Goal: Task Accomplishment & Management: Complete application form

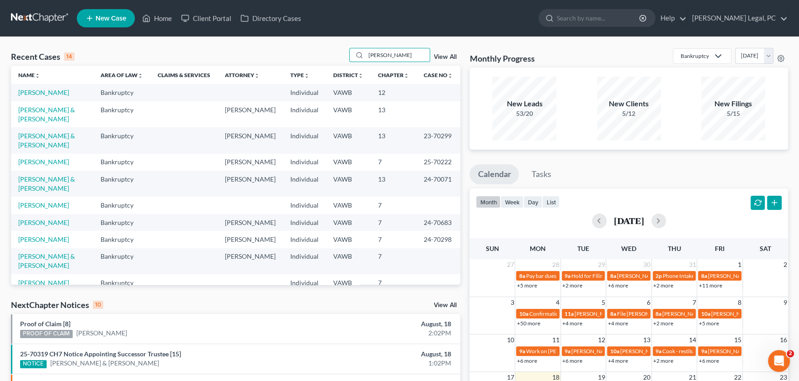
drag, startPoint x: 394, startPoint y: 52, endPoint x: 319, endPoint y: 54, distance: 75.4
click at [319, 54] on div "Recent Cases 14 smith View All" at bounding box center [235, 57] width 449 height 18
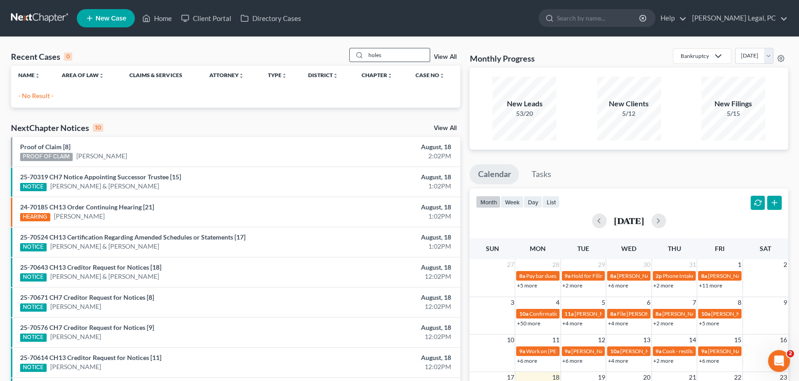
click at [374, 55] on input "holes" at bounding box center [397, 54] width 64 height 13
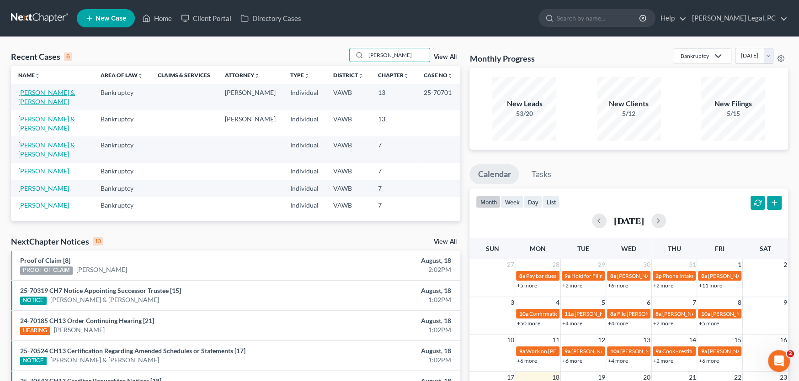
type input "holmes"
click at [31, 90] on link "[PERSON_NAME] & [PERSON_NAME]" at bounding box center [46, 97] width 57 height 17
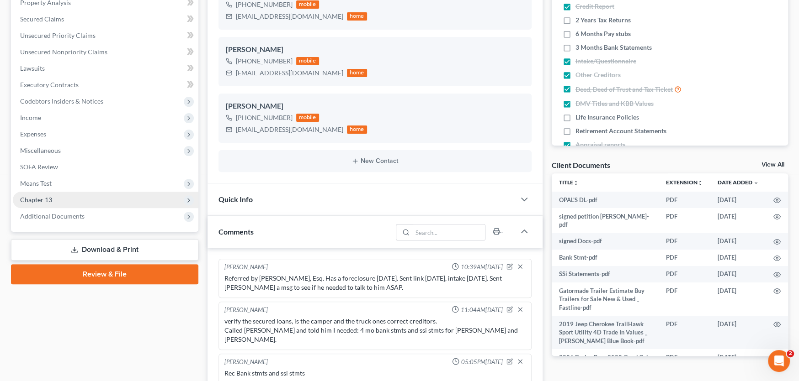
scroll to position [3, 0]
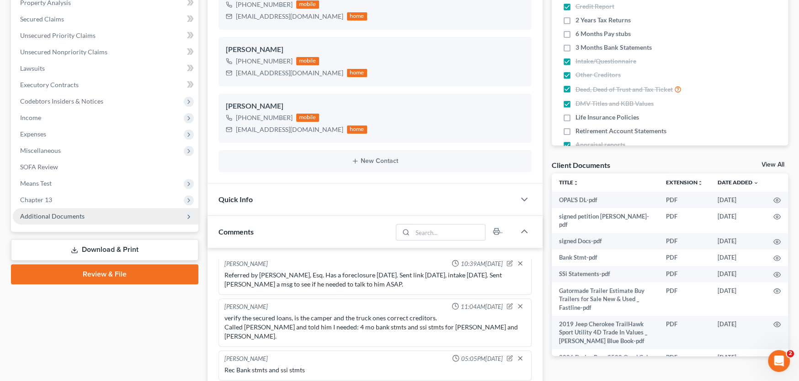
click at [42, 209] on span "Additional Documents" at bounding box center [105, 216] width 185 height 16
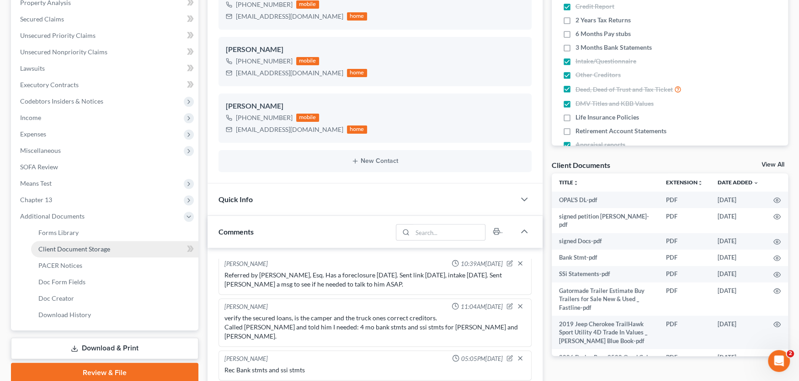
click at [55, 249] on span "Client Document Storage" at bounding box center [74, 249] width 72 height 8
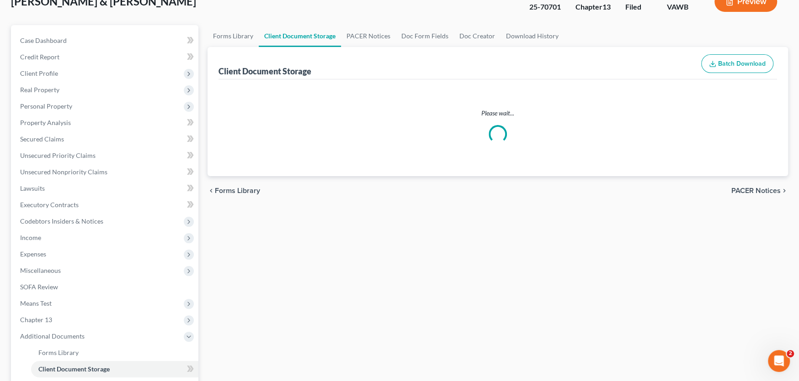
scroll to position [9, 0]
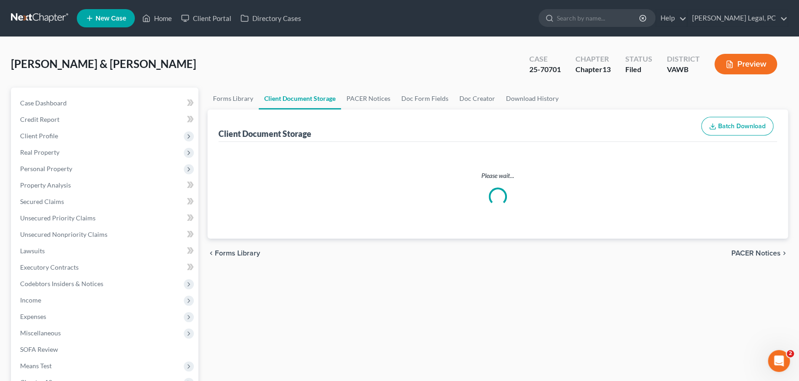
select select "0"
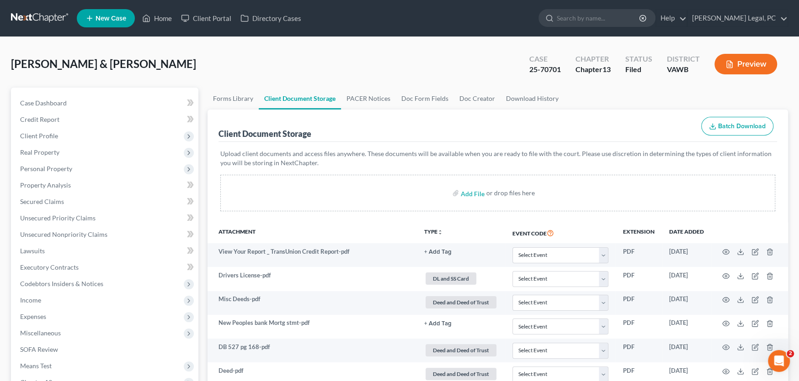
scroll to position [0, 0]
select select "0"
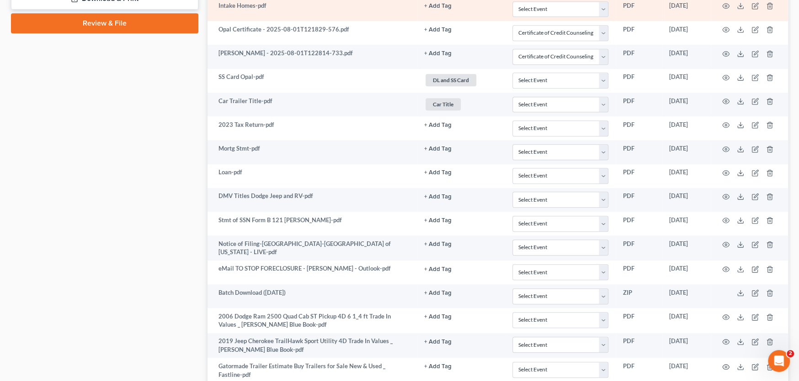
scroll to position [594, 0]
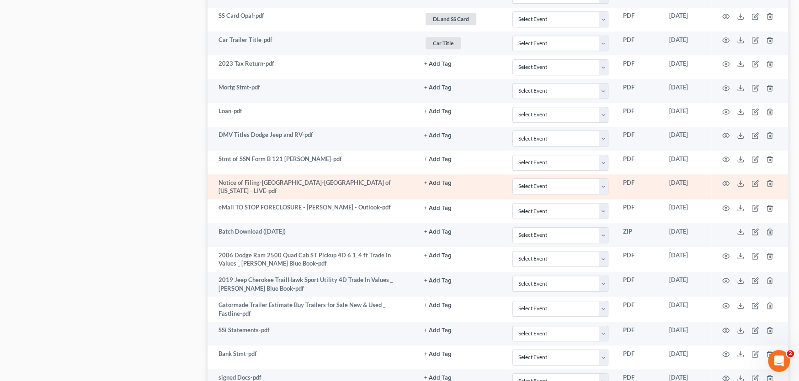
click at [326, 188] on td "Notice of Filing-[GEOGRAPHIC_DATA]-[GEOGRAPHIC_DATA] of [US_STATE] - LIVE-pdf" at bounding box center [311, 187] width 209 height 25
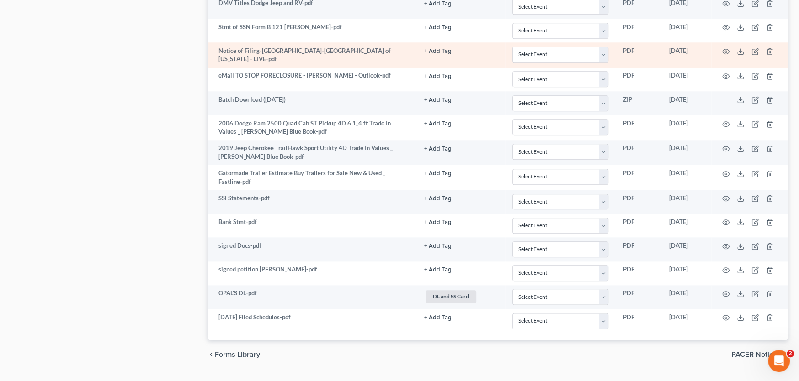
scroll to position [745, 0]
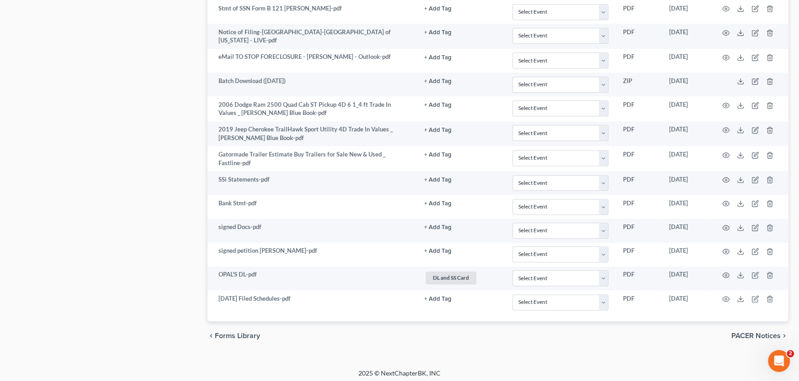
click at [336, 334] on div "chevron_left Forms Library PACER Notices chevron_right" at bounding box center [497, 336] width 580 height 29
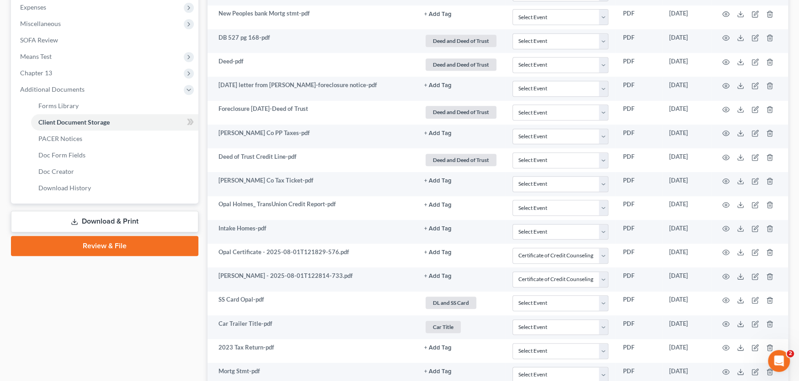
scroll to position [288, 0]
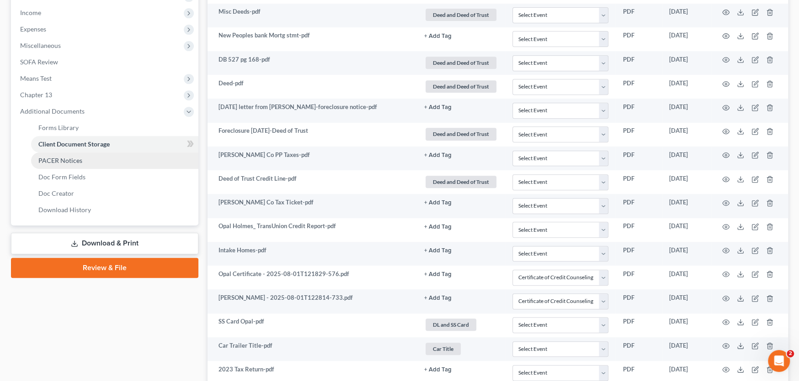
click at [53, 162] on span "PACER Notices" at bounding box center [60, 161] width 44 height 8
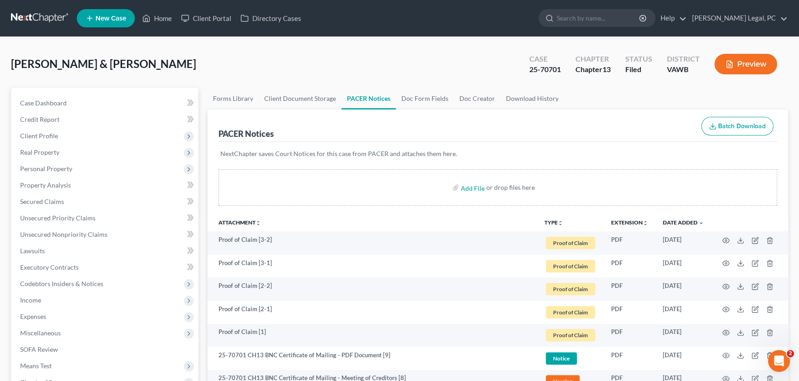
click at [43, 18] on link at bounding box center [40, 18] width 58 height 16
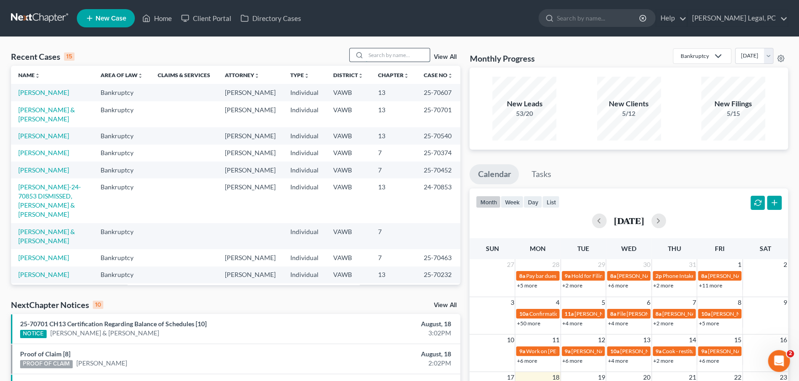
click at [380, 49] on input "search" at bounding box center [397, 54] width 64 height 13
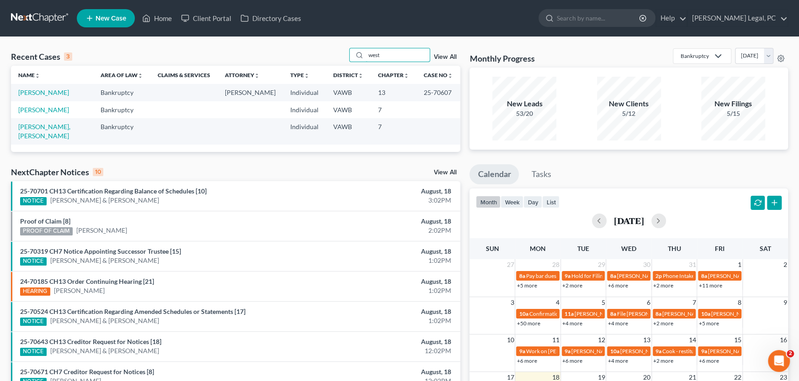
type input "west"
click at [25, 13] on link at bounding box center [40, 18] width 58 height 16
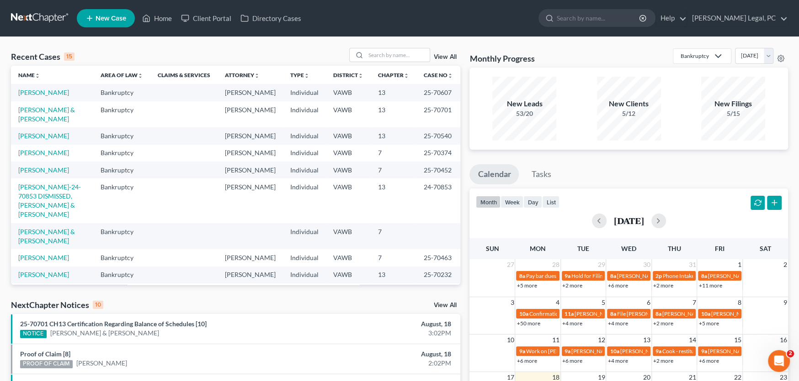
click at [44, 113] on td "[PERSON_NAME] & [PERSON_NAME]" at bounding box center [52, 114] width 82 height 26
click at [50, 109] on link "[PERSON_NAME] & [PERSON_NAME]" at bounding box center [46, 114] width 57 height 17
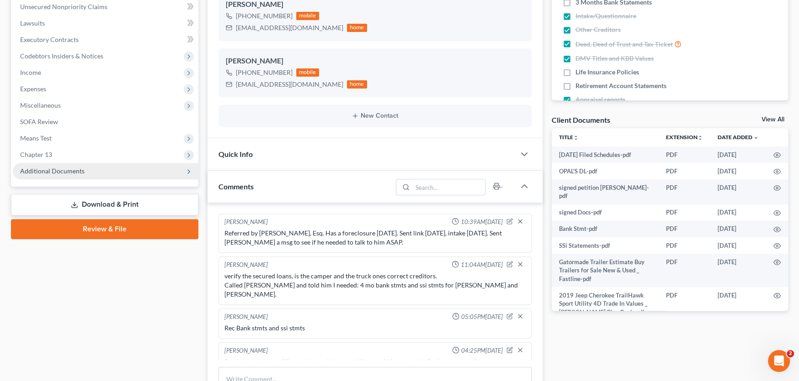
scroll to position [3, 0]
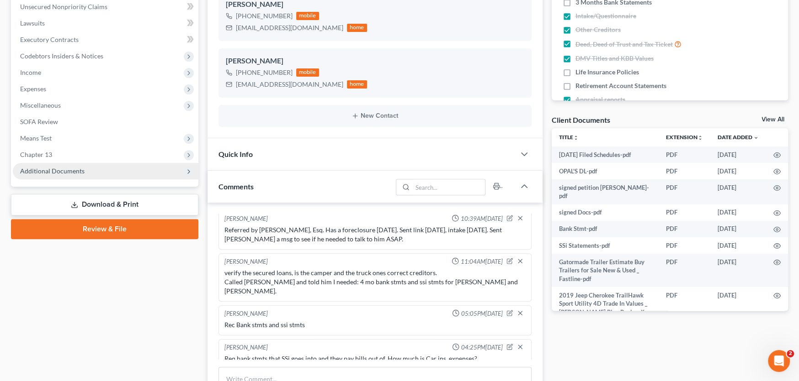
click at [39, 168] on span "Additional Documents" at bounding box center [52, 171] width 64 height 8
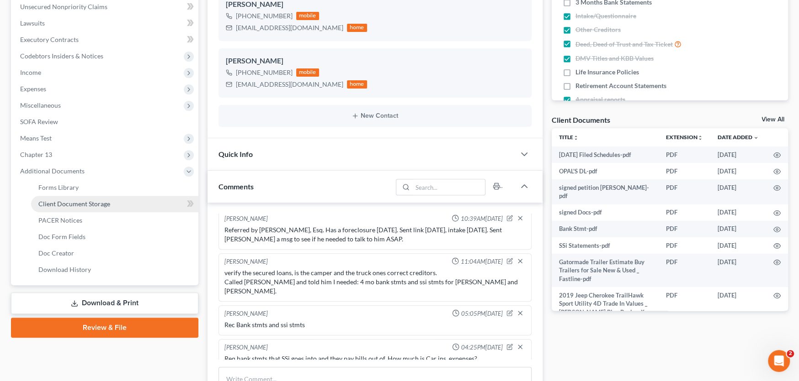
click at [57, 203] on span "Client Document Storage" at bounding box center [74, 204] width 72 height 8
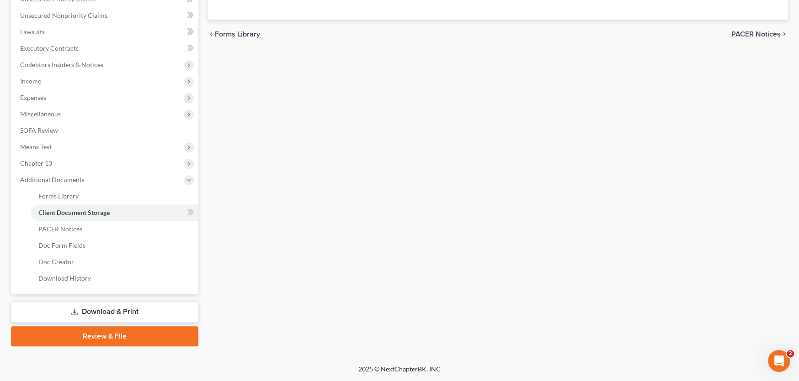
scroll to position [158, 0]
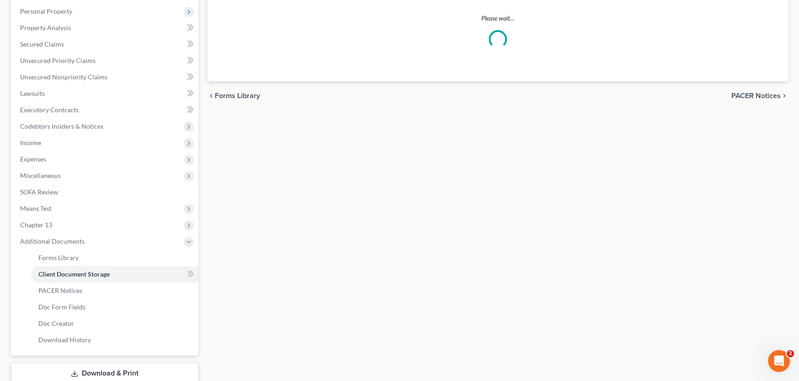
select select "0"
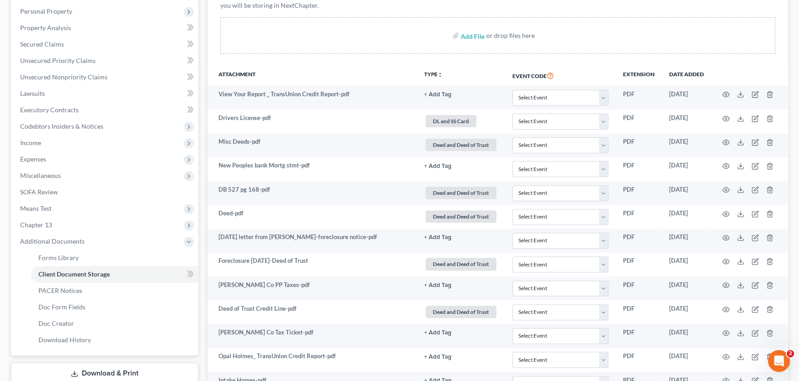
scroll to position [0, 0]
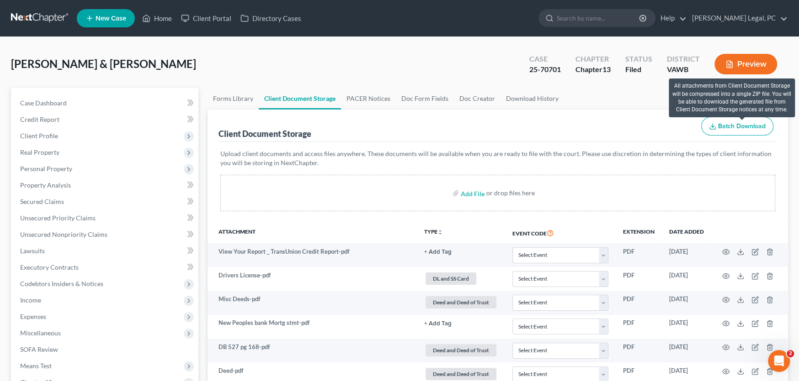
click at [737, 126] on span "Batch Download" at bounding box center [742, 126] width 48 height 8
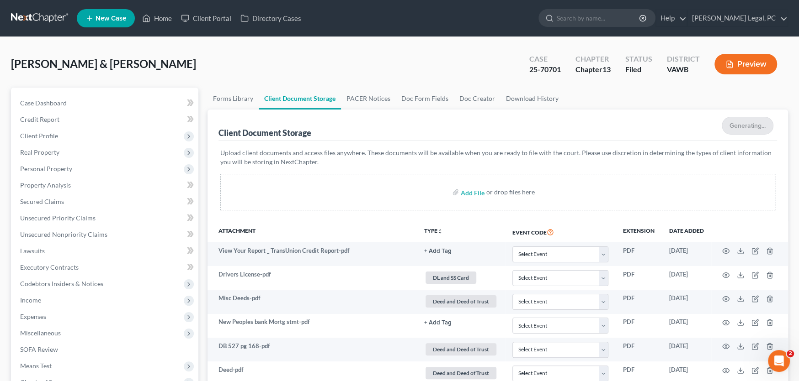
click at [687, 122] on div "Client Document Storage Generating..." at bounding box center [497, 126] width 558 height 32
select select "0"
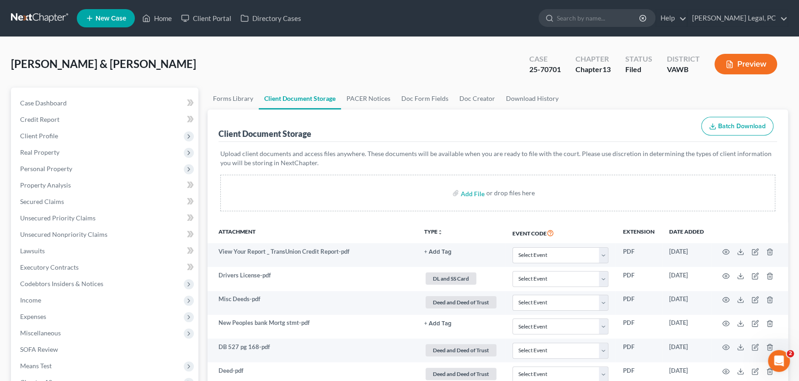
click at [47, 12] on link at bounding box center [40, 18] width 58 height 16
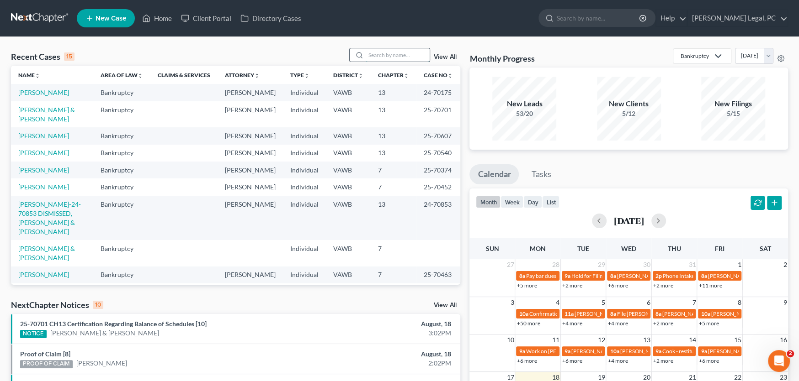
click at [389, 57] on input "search" at bounding box center [397, 54] width 64 height 13
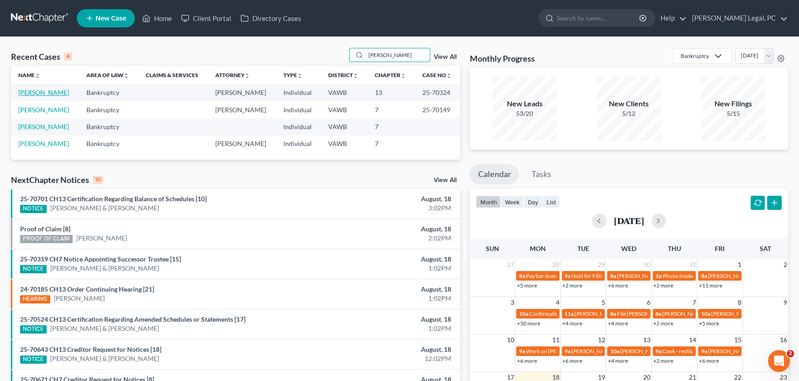
type input "Lawson"
click at [45, 92] on link "Lawson, Perry" at bounding box center [43, 93] width 51 height 8
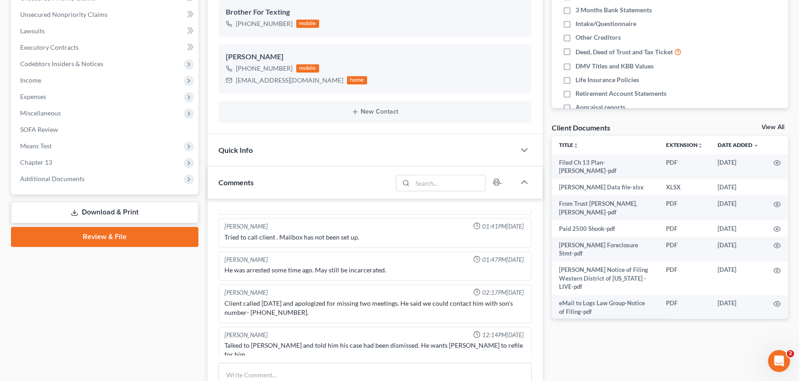
scroll to position [228, 0]
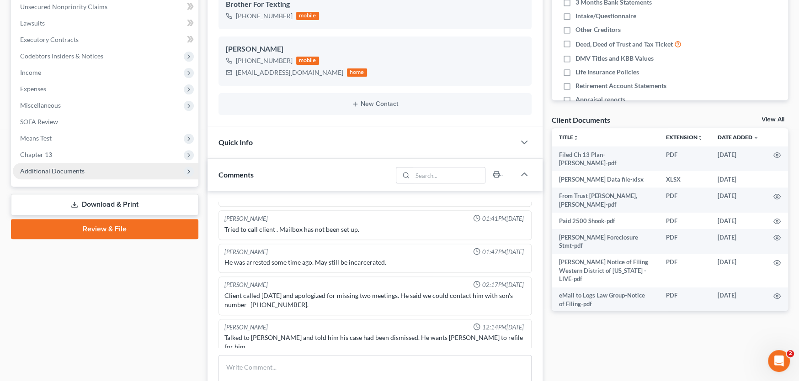
click at [77, 170] on span "Additional Documents" at bounding box center [52, 171] width 64 height 8
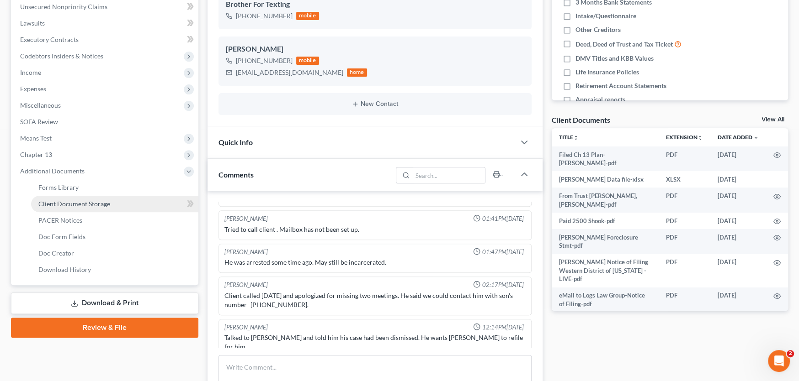
click at [75, 201] on span "Client Document Storage" at bounding box center [74, 204] width 72 height 8
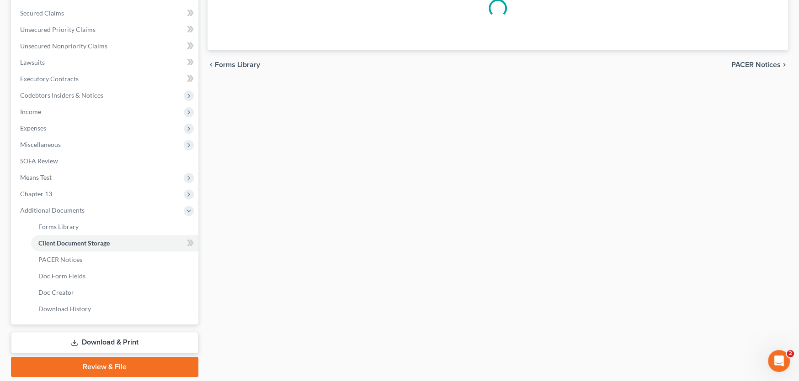
scroll to position [26, 0]
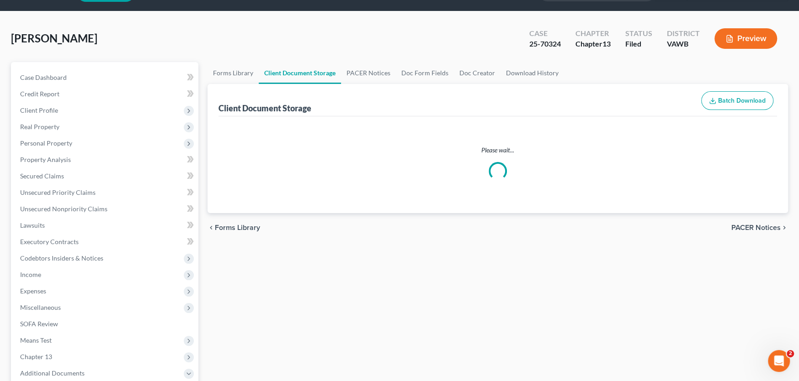
select select "0"
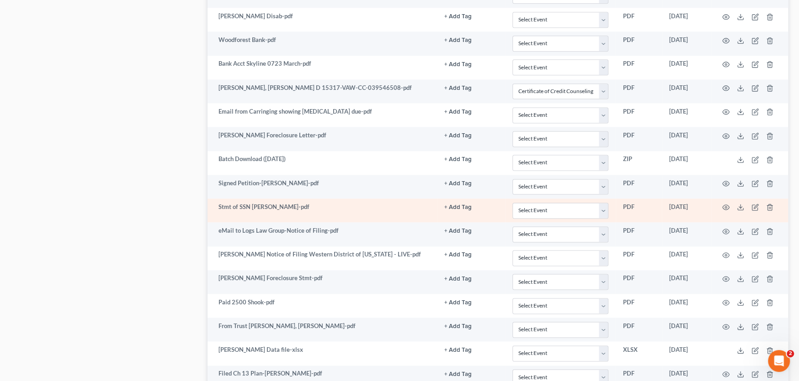
scroll to position [913, 0]
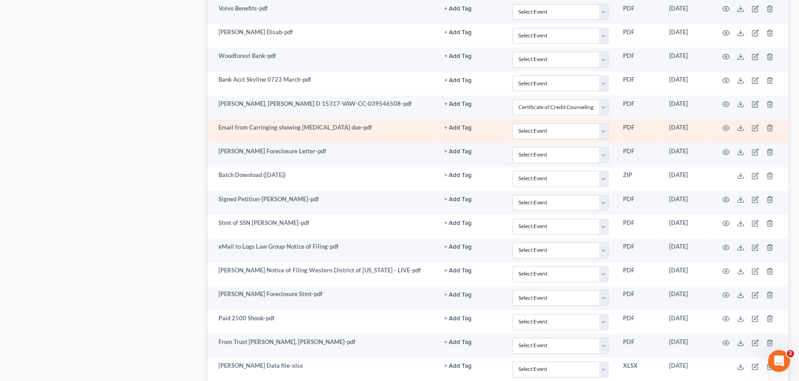
click at [338, 127] on td "Email from Carringing showing [MEDICAL_DATA] due-pdf" at bounding box center [321, 131] width 229 height 24
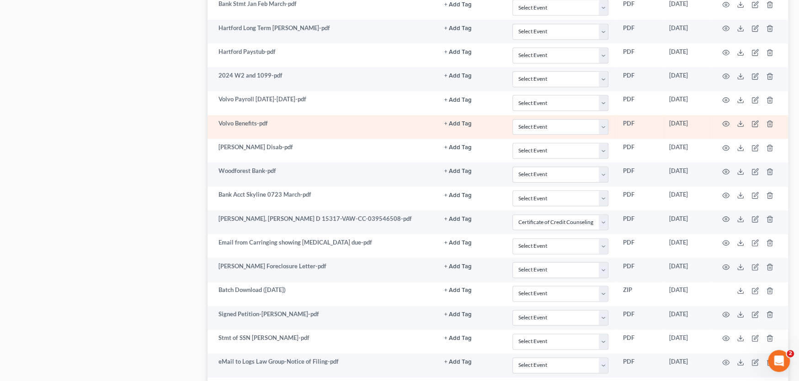
scroll to position [776, 0]
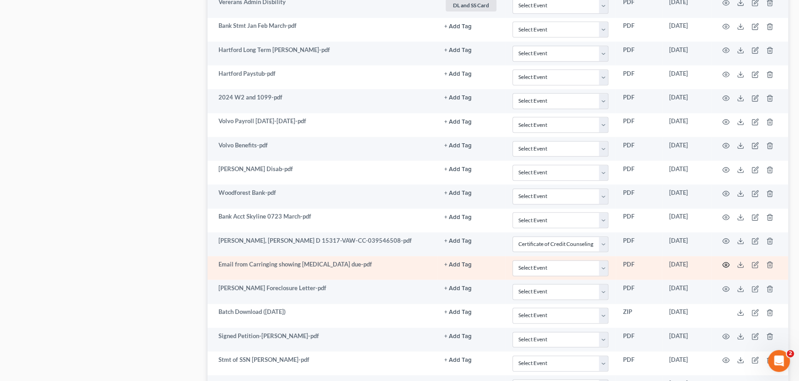
click at [723, 262] on icon "button" at bounding box center [725, 264] width 7 height 7
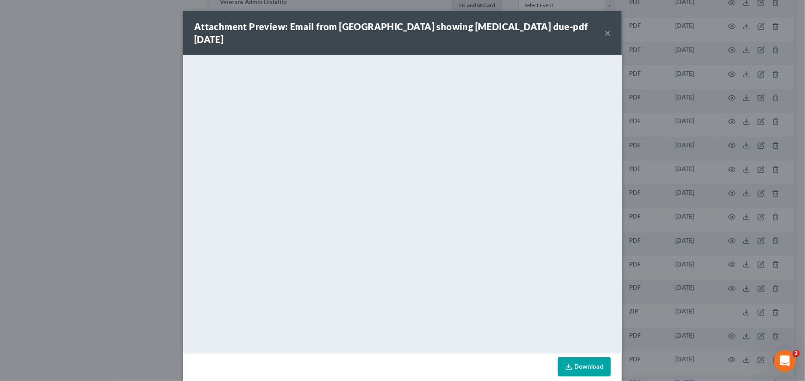
click at [604, 27] on button "×" at bounding box center [607, 32] width 6 height 11
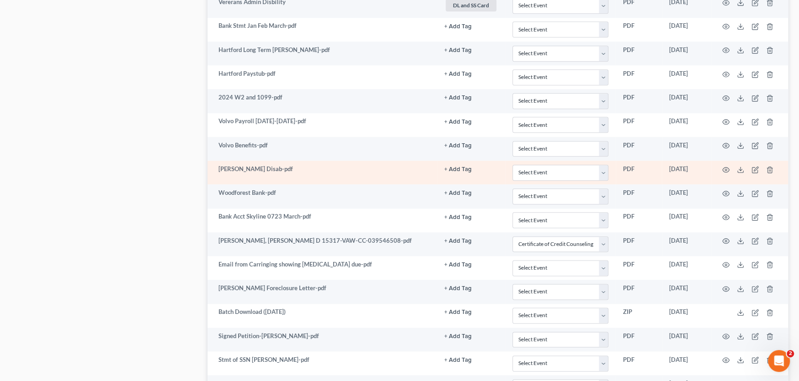
click at [322, 166] on td "Carrington Disab-pdf" at bounding box center [321, 173] width 229 height 24
click at [740, 167] on line at bounding box center [740, 169] width 0 height 4
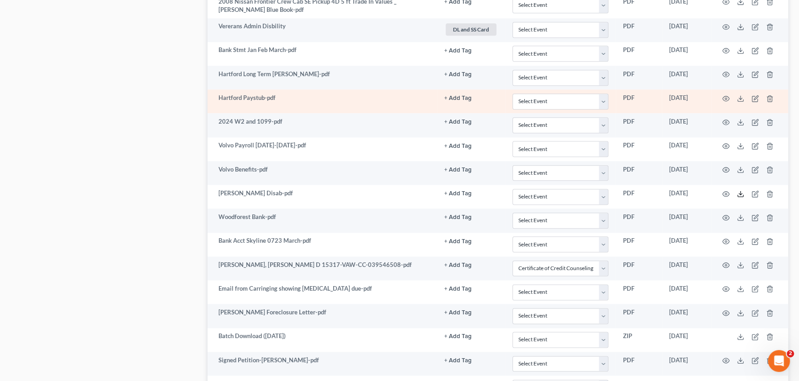
scroll to position [730, 0]
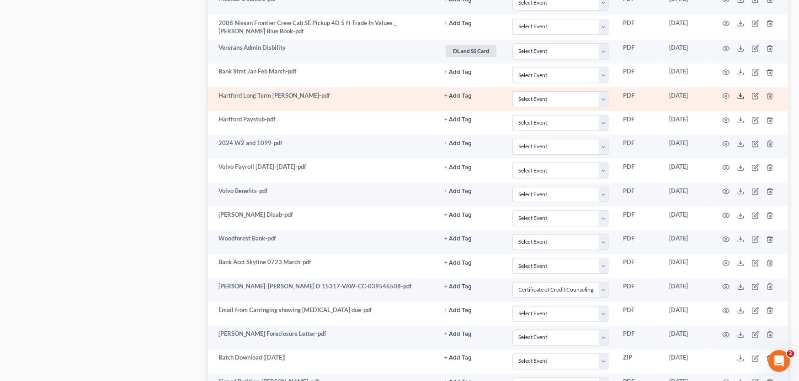
click at [740, 93] on line at bounding box center [740, 95] width 0 height 4
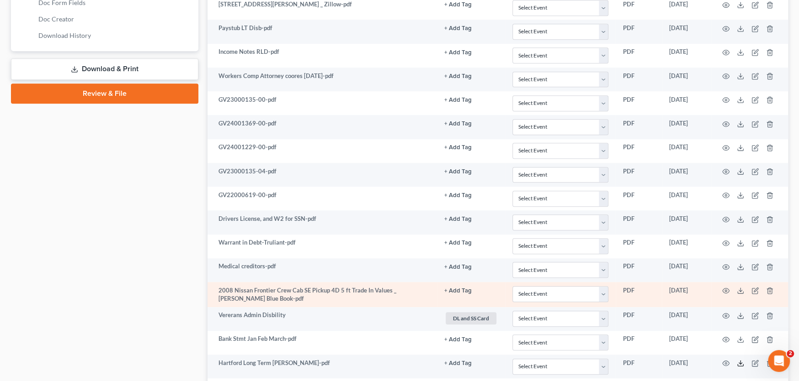
scroll to position [410, 0]
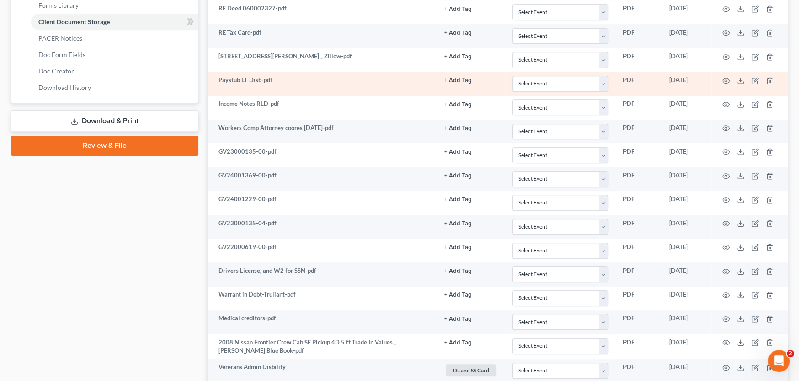
click at [377, 86] on td "Paystub LT Disb-pdf" at bounding box center [321, 84] width 229 height 24
click at [723, 79] on icon "button" at bounding box center [725, 80] width 7 height 7
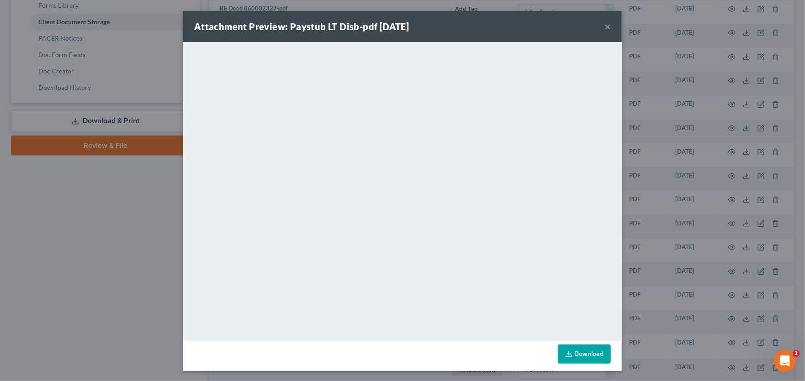
click at [605, 25] on button "×" at bounding box center [607, 26] width 6 height 11
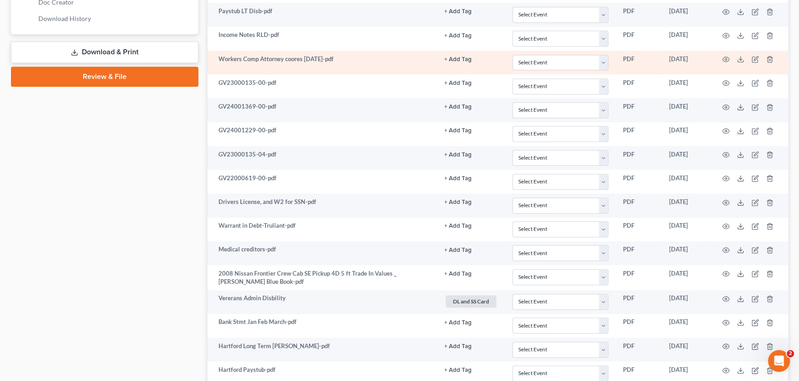
scroll to position [502, 0]
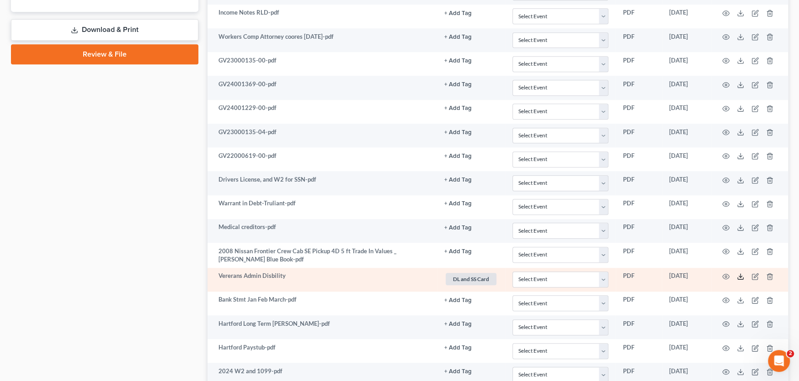
click at [738, 275] on icon at bounding box center [739, 276] width 7 height 7
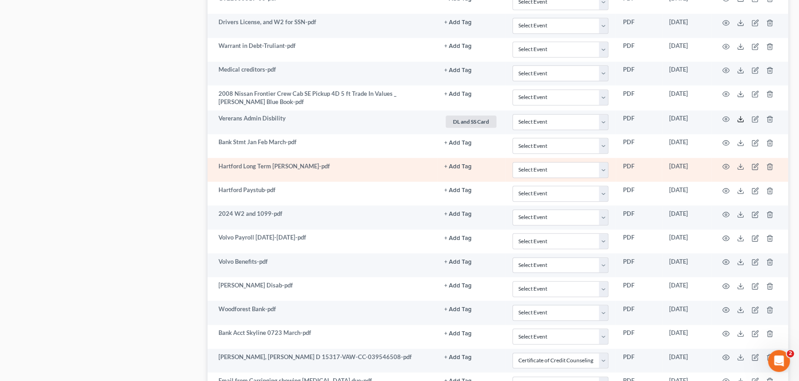
scroll to position [639, 0]
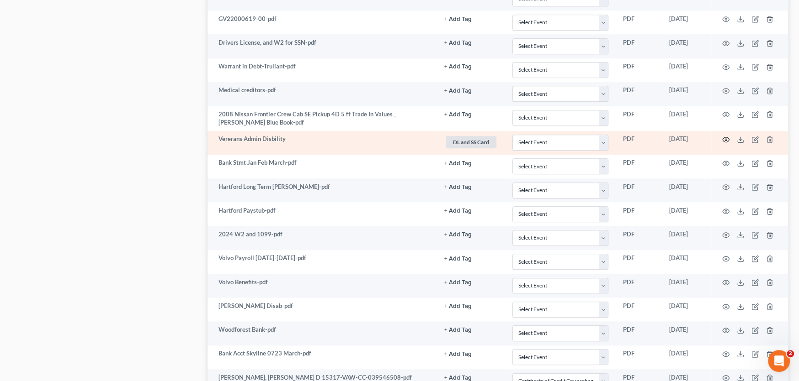
click at [726, 138] on icon "button" at bounding box center [725, 139] width 7 height 7
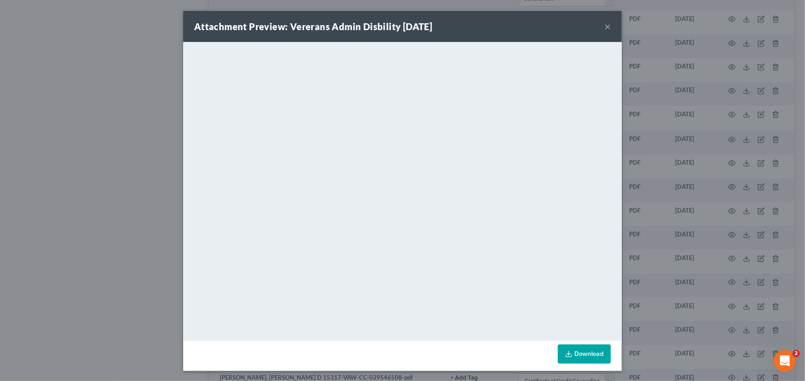
click at [604, 26] on button "×" at bounding box center [607, 26] width 6 height 11
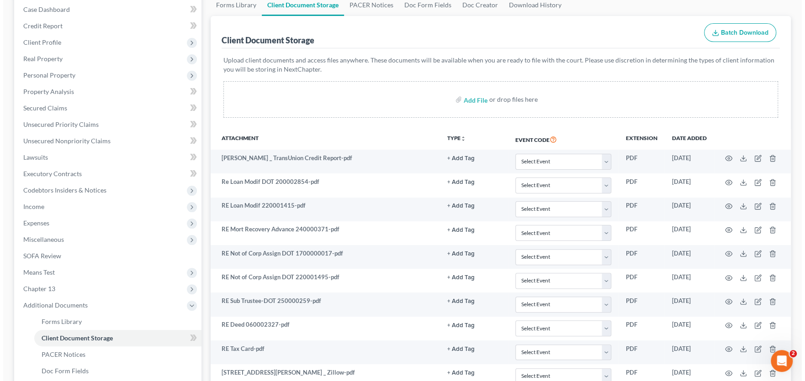
scroll to position [0, 0]
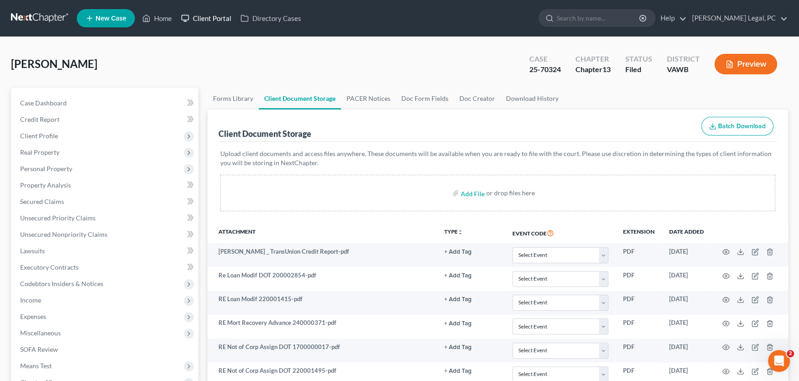
click at [218, 19] on link "Client Portal" at bounding box center [205, 18] width 59 height 16
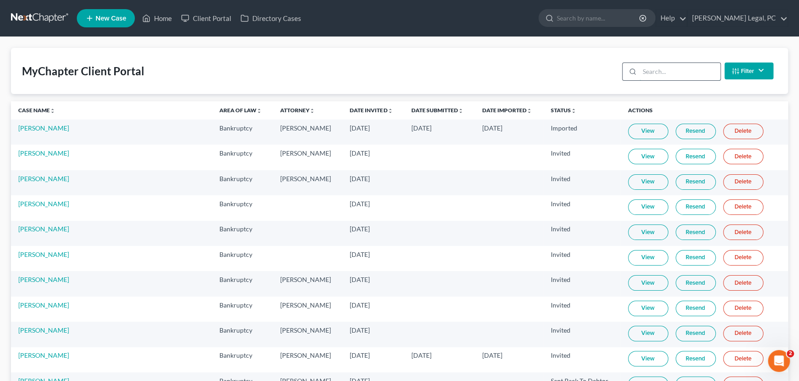
click at [680, 75] on input "search" at bounding box center [679, 71] width 81 height 17
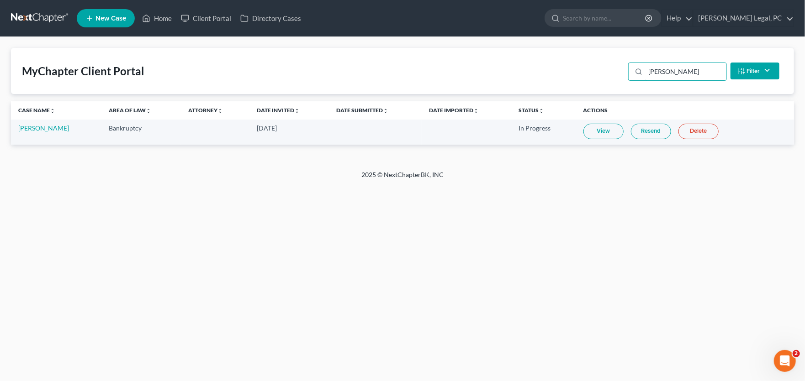
type input "lewis"
click at [603, 135] on link "View" at bounding box center [603, 132] width 40 height 16
click at [34, 125] on link "Kimberly Lewis" at bounding box center [43, 128] width 51 height 8
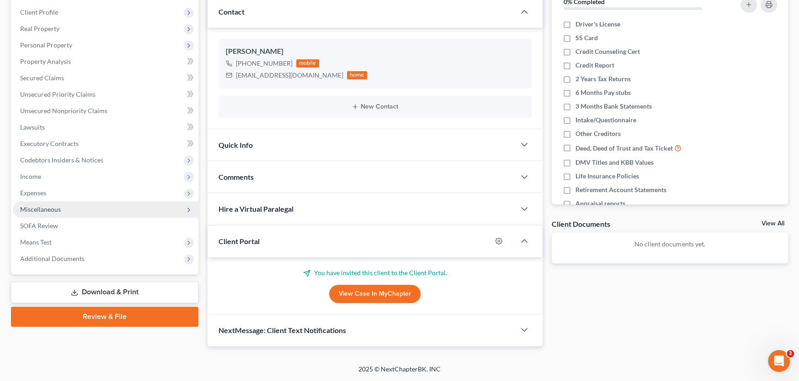
scroll to position [122, 0]
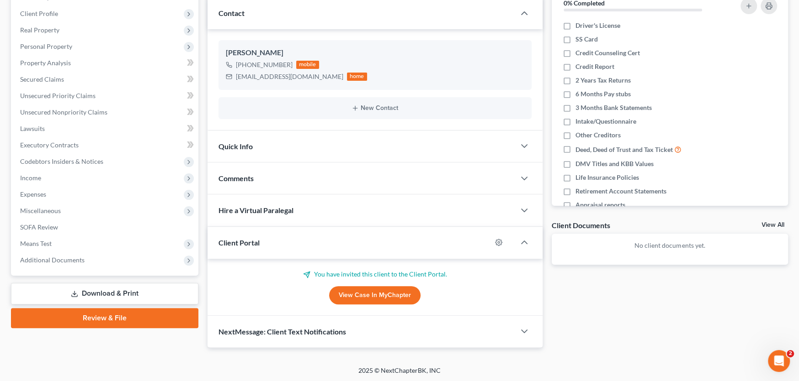
click at [246, 178] on span "Comments" at bounding box center [235, 178] width 35 height 9
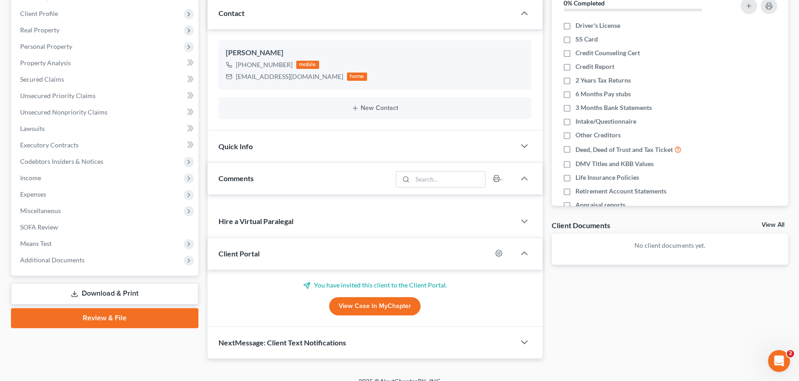
scroll to position [167, 0]
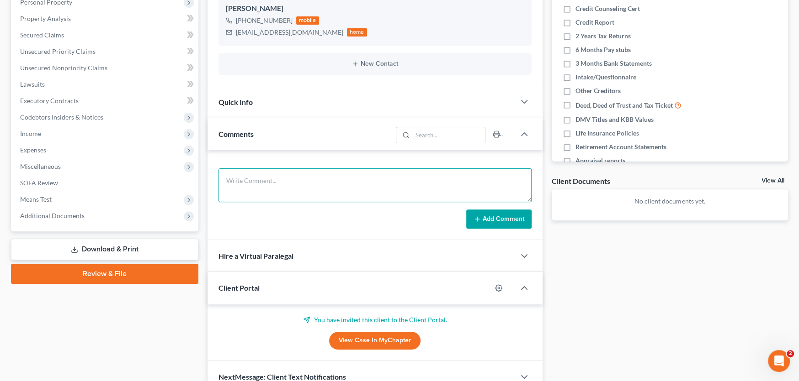
click at [280, 184] on textarea at bounding box center [374, 186] width 313 height 34
type textarea "She's still married but getting a divorce soon"
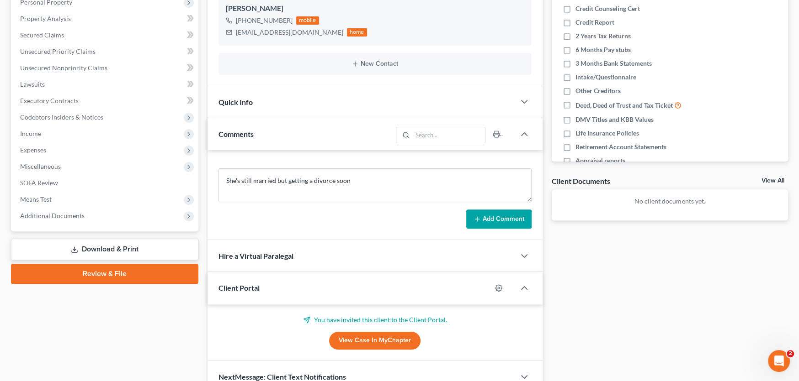
click at [499, 227] on button "Add Comment" at bounding box center [498, 219] width 65 height 19
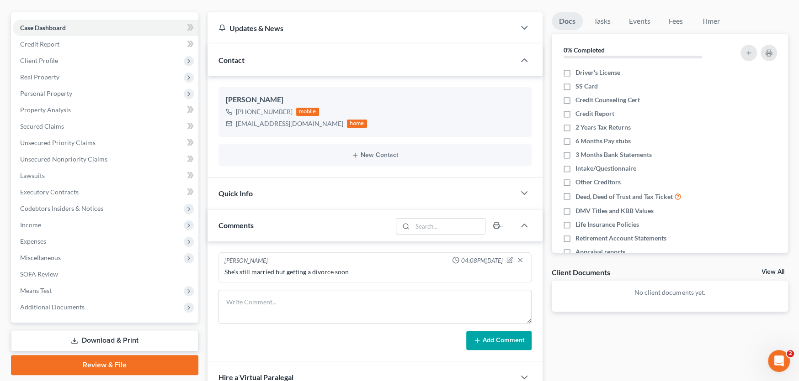
scroll to position [0, 0]
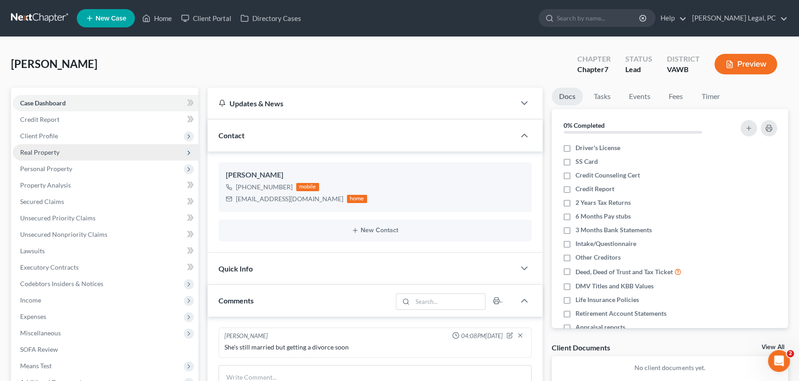
click at [45, 149] on span "Real Property" at bounding box center [39, 152] width 39 height 8
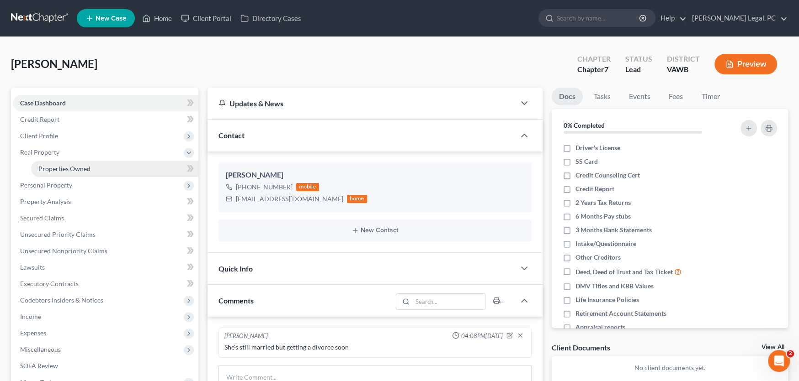
click at [65, 169] on span "Properties Owned" at bounding box center [64, 169] width 52 height 8
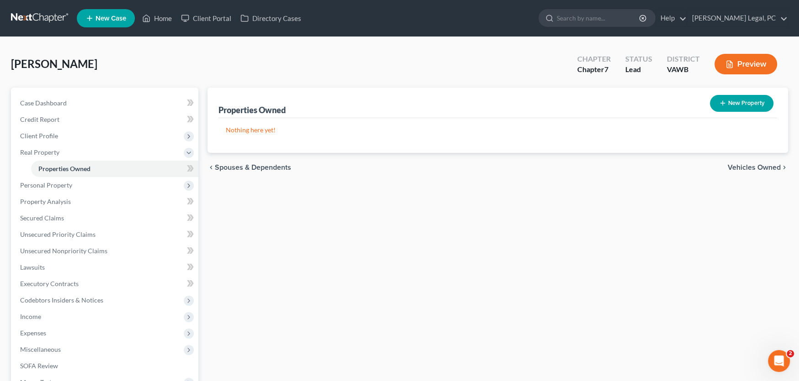
click at [30, 15] on link at bounding box center [40, 18] width 58 height 16
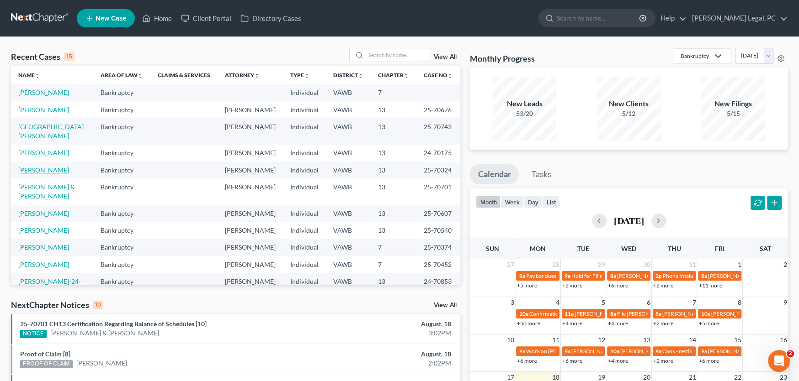
click at [48, 166] on link "[PERSON_NAME]" at bounding box center [43, 170] width 51 height 8
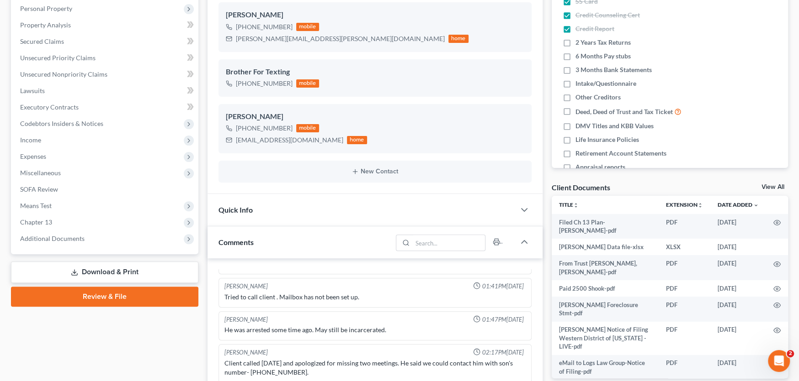
scroll to position [183, 0]
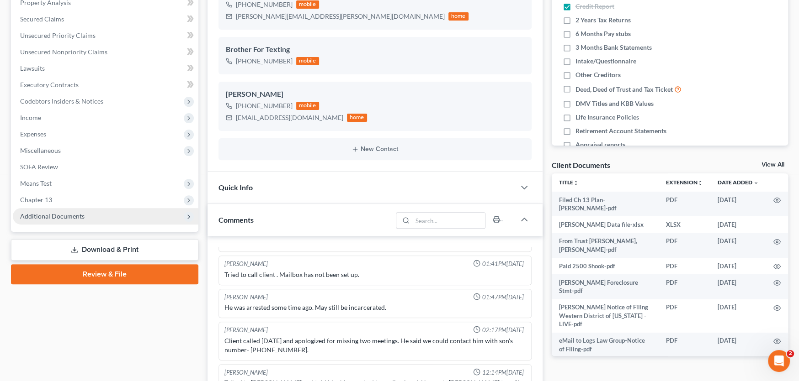
click at [63, 219] on span "Additional Documents" at bounding box center [52, 216] width 64 height 8
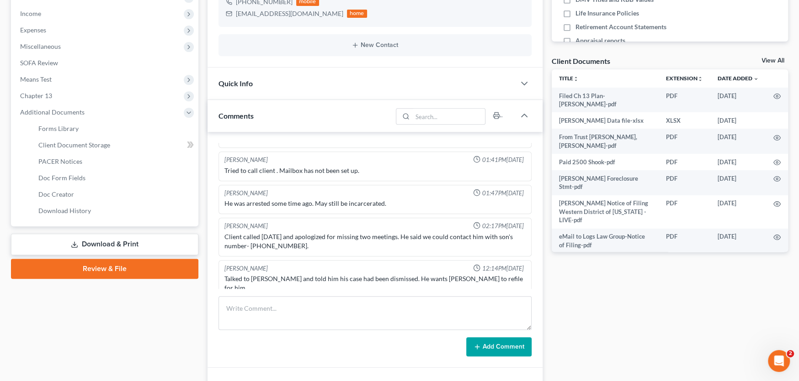
scroll to position [320, 0]
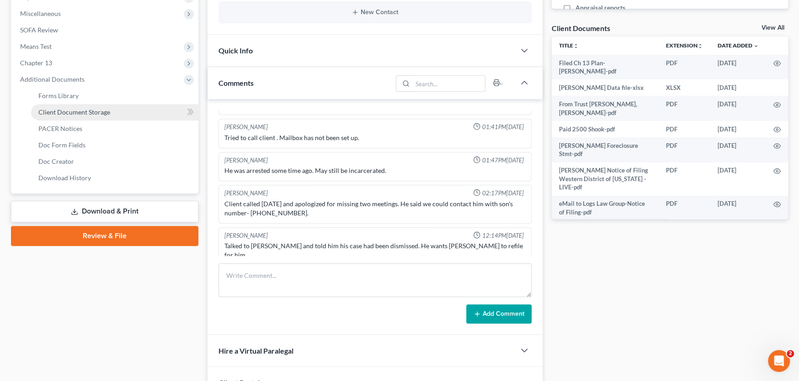
click at [74, 111] on span "Client Document Storage" at bounding box center [74, 112] width 72 height 8
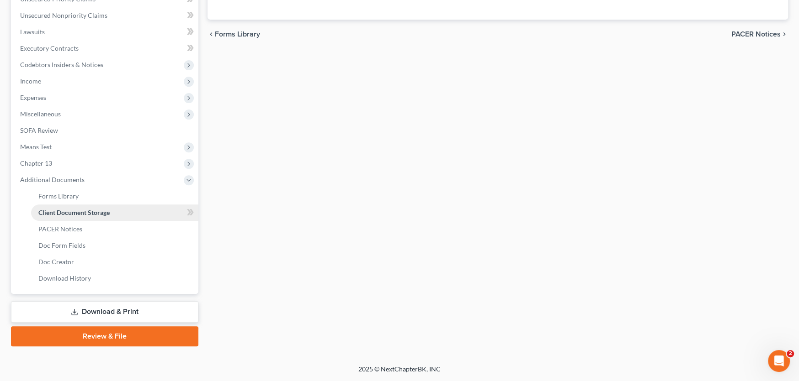
scroll to position [118, 0]
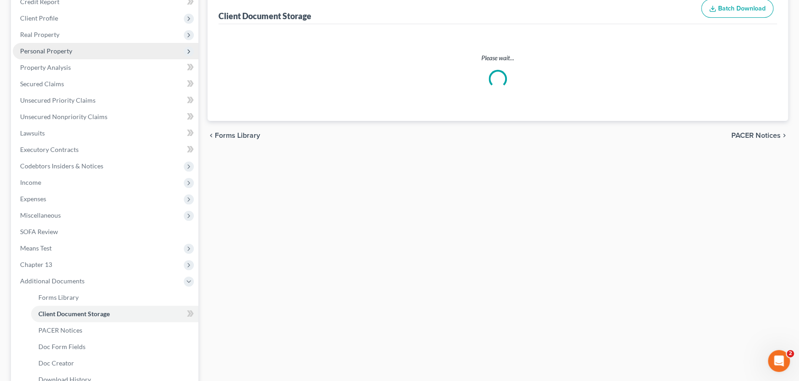
select select "0"
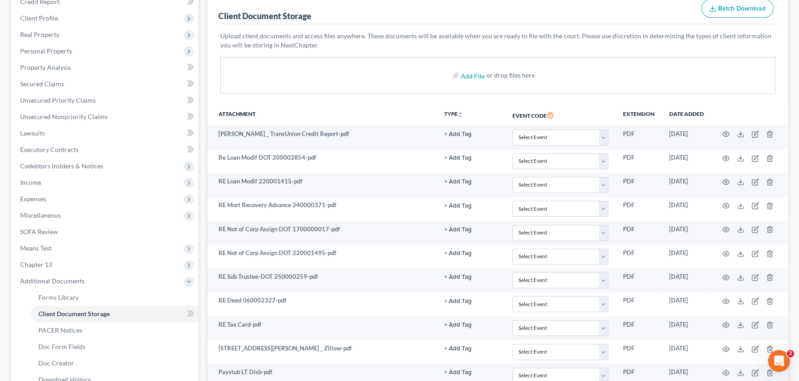
scroll to position [0, 0]
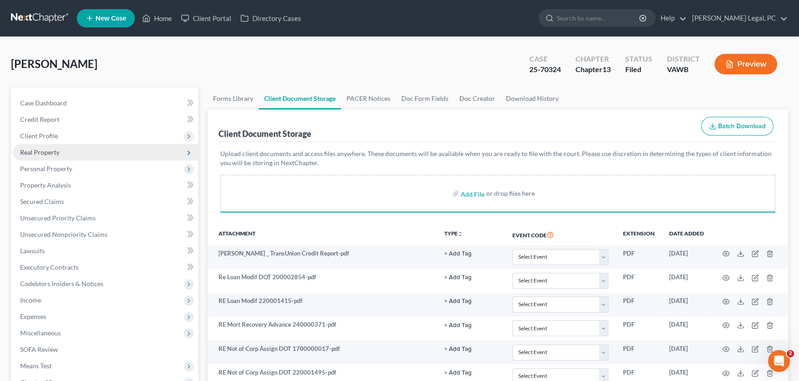
select select "0"
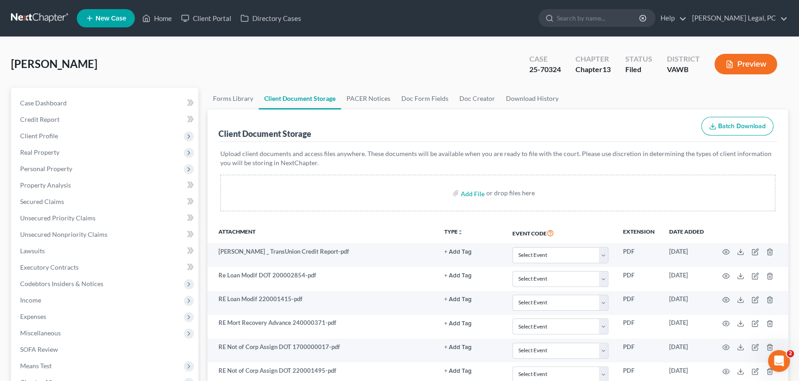
click at [35, 19] on link at bounding box center [40, 18] width 58 height 16
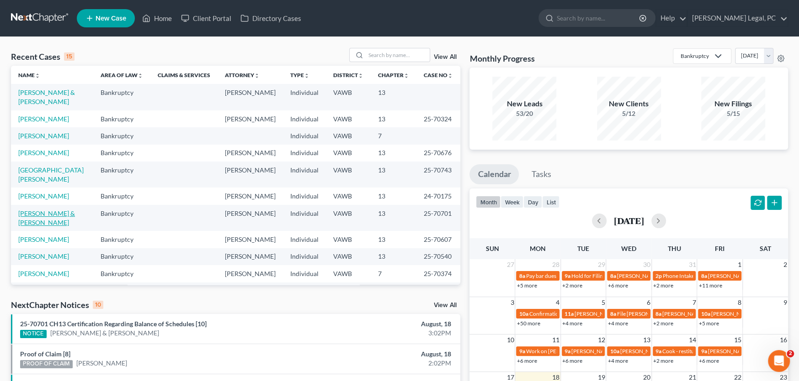
click at [34, 210] on link "[PERSON_NAME] & [PERSON_NAME]" at bounding box center [46, 218] width 57 height 17
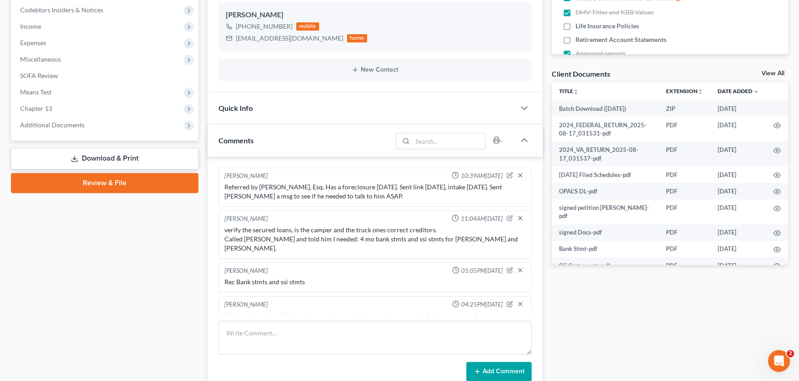
scroll to position [3, 0]
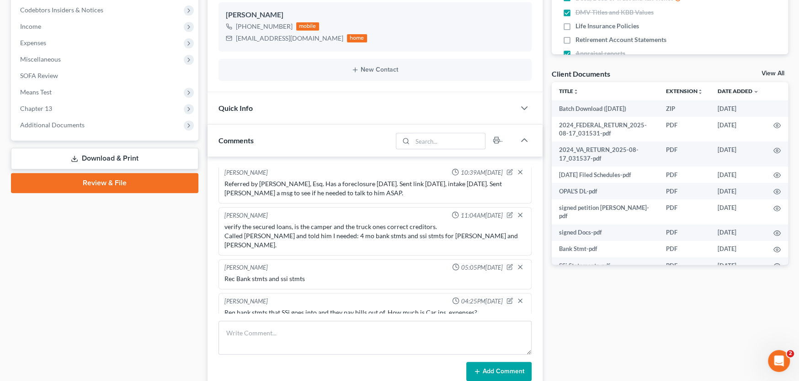
click at [101, 156] on link "Download & Print" at bounding box center [104, 158] width 187 height 21
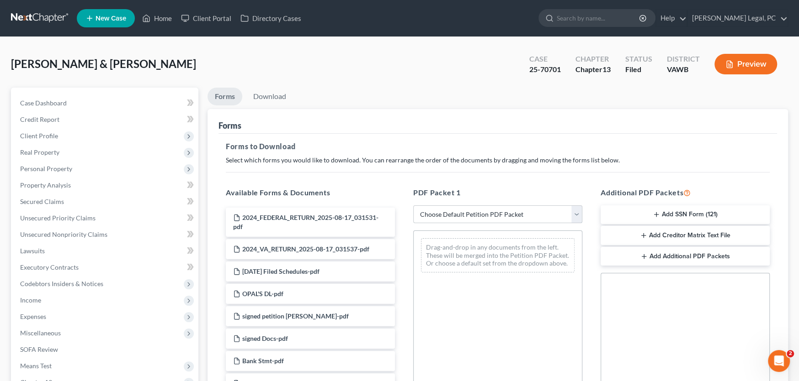
click at [475, 216] on select "Choose Default Petition PDF Packet Complete Bankruptcy Petition (all forms and …" at bounding box center [497, 215] width 169 height 18
select select "7"
click at [413, 206] on select "Choose Default Petition PDF Packet Complete Bankruptcy Petition (all forms and …" at bounding box center [497, 215] width 169 height 18
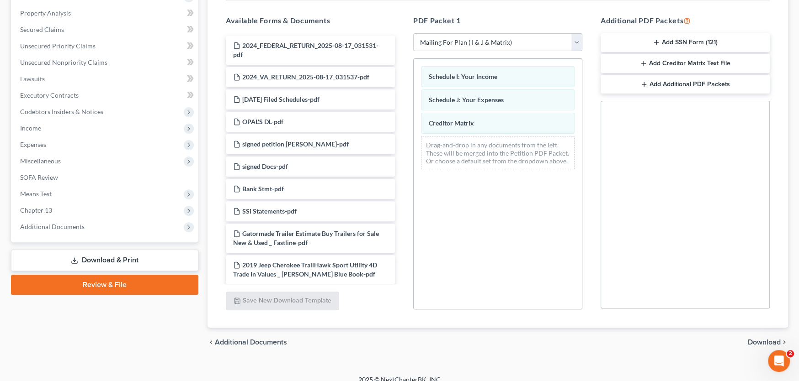
scroll to position [182, 0]
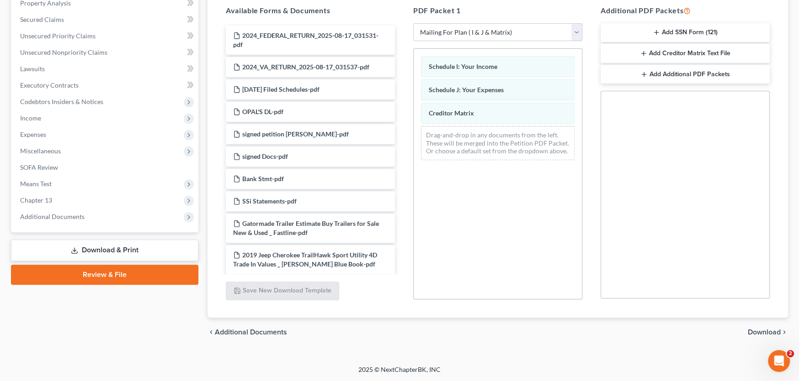
click at [775, 333] on span "Download" at bounding box center [763, 332] width 33 height 7
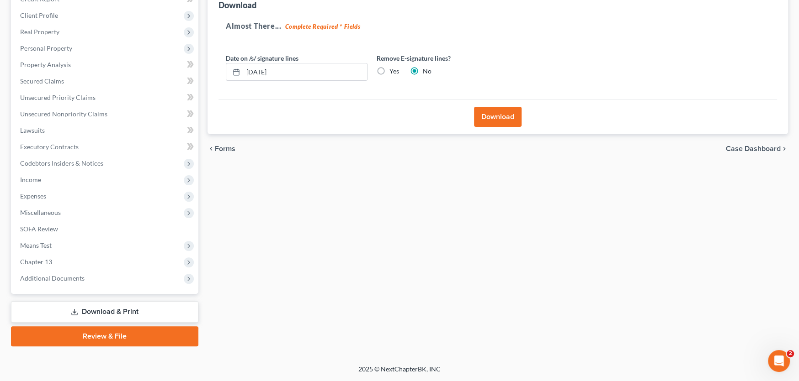
scroll to position [120, 0]
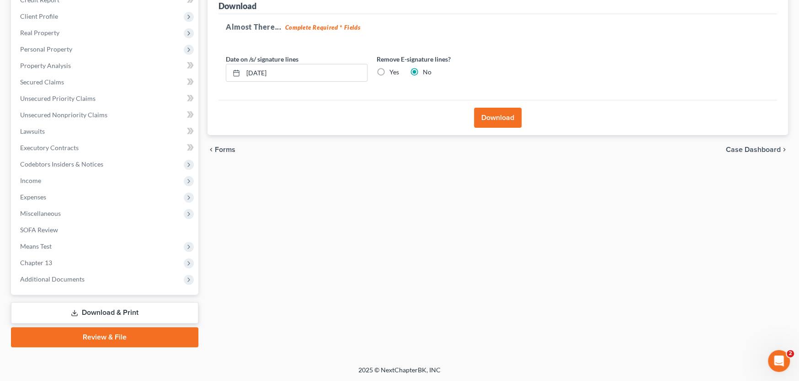
click at [508, 116] on button "Download" at bounding box center [498, 118] width 48 height 20
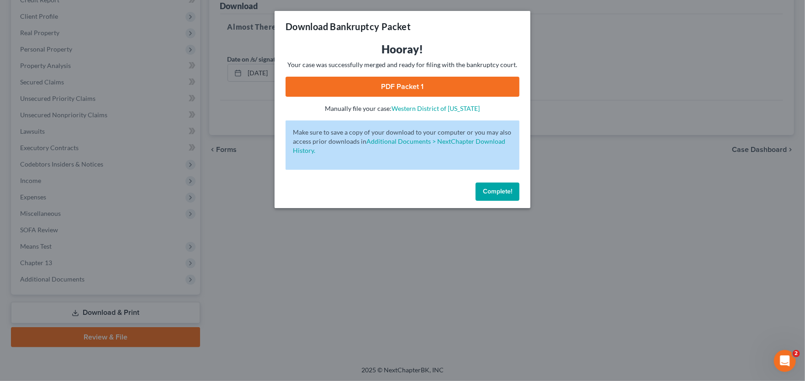
click at [409, 88] on link "PDF Packet 1" at bounding box center [403, 87] width 234 height 20
click at [497, 196] on button "Complete!" at bounding box center [498, 192] width 44 height 18
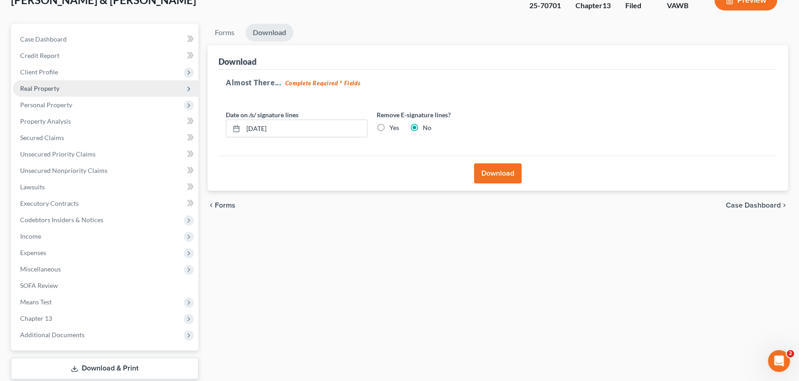
scroll to position [0, 0]
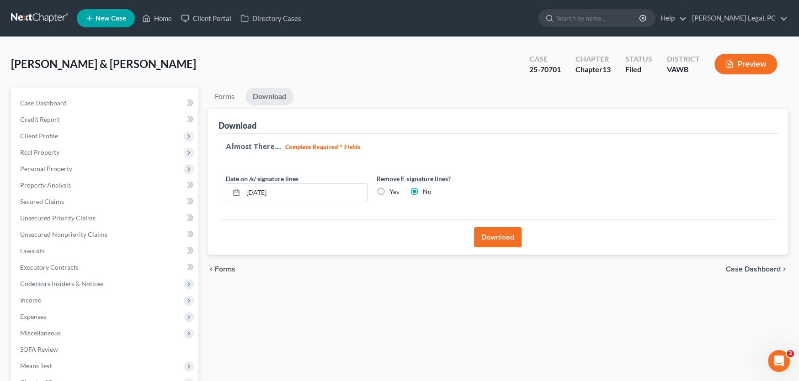
click at [28, 21] on link at bounding box center [40, 18] width 58 height 16
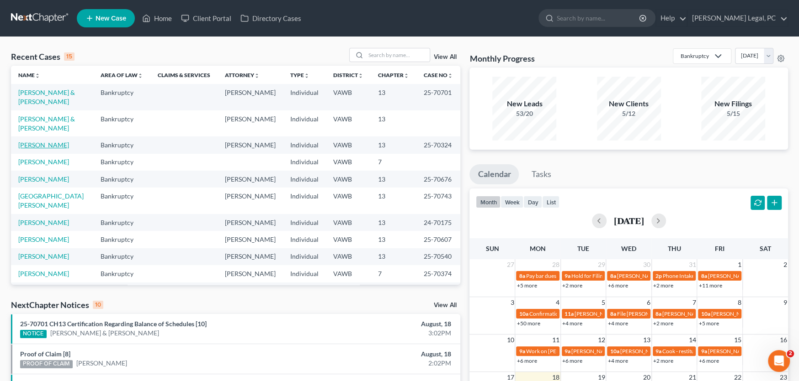
click at [46, 141] on link "[PERSON_NAME]" at bounding box center [43, 145] width 51 height 8
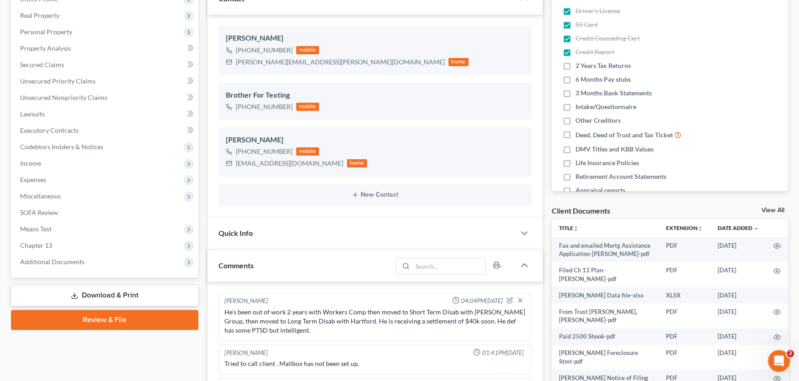
scroll to position [43, 0]
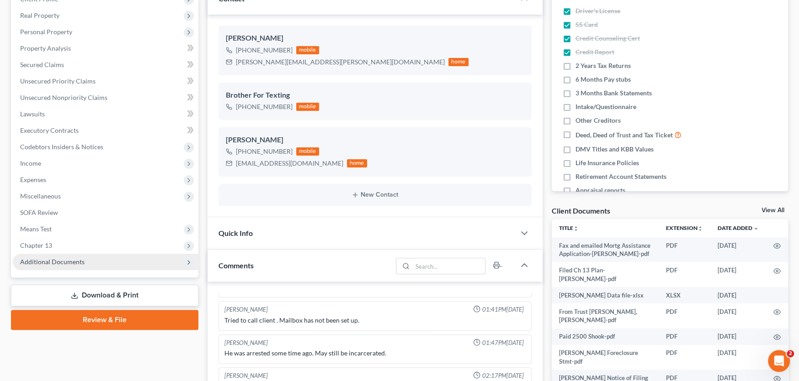
click at [71, 258] on span "Additional Documents" at bounding box center [52, 262] width 64 height 8
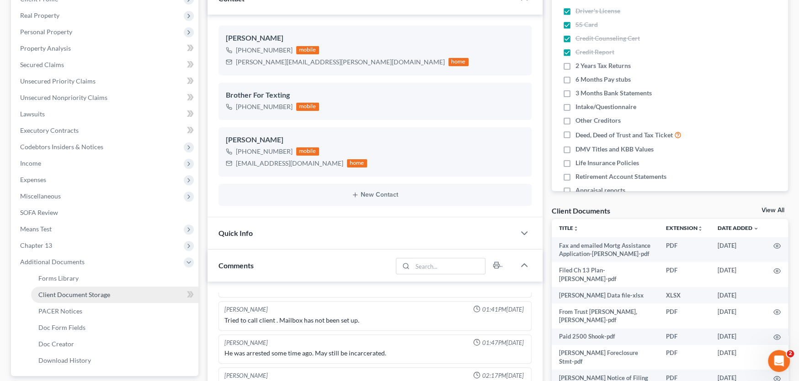
click at [116, 292] on link "Client Document Storage" at bounding box center [114, 295] width 167 height 16
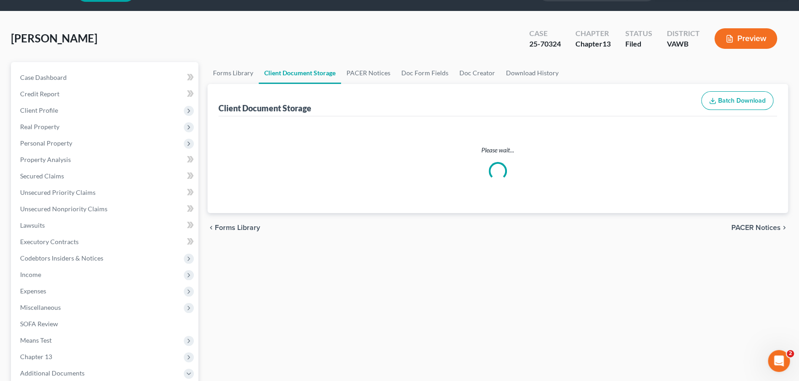
scroll to position [3, 0]
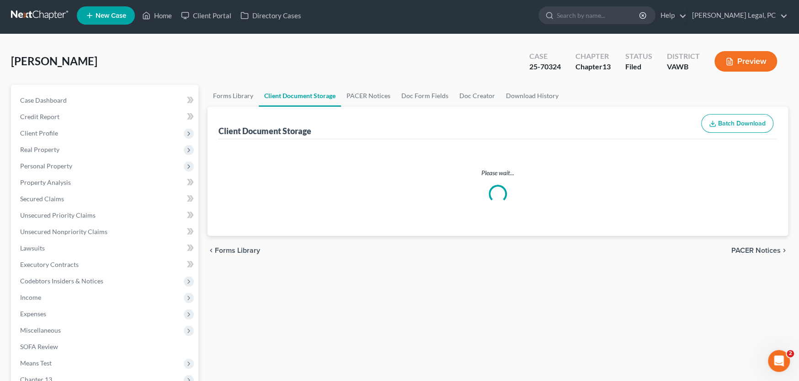
select select "0"
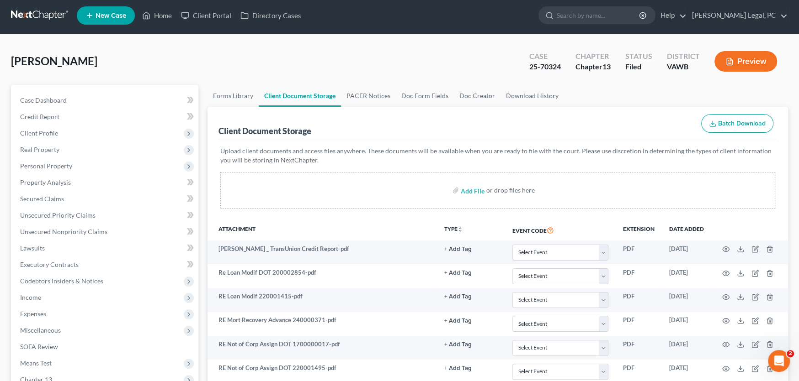
scroll to position [0, 0]
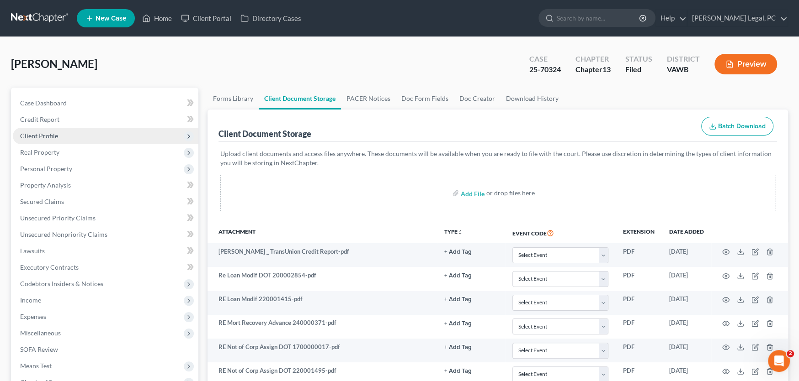
select select "0"
click at [35, 13] on link at bounding box center [40, 18] width 58 height 16
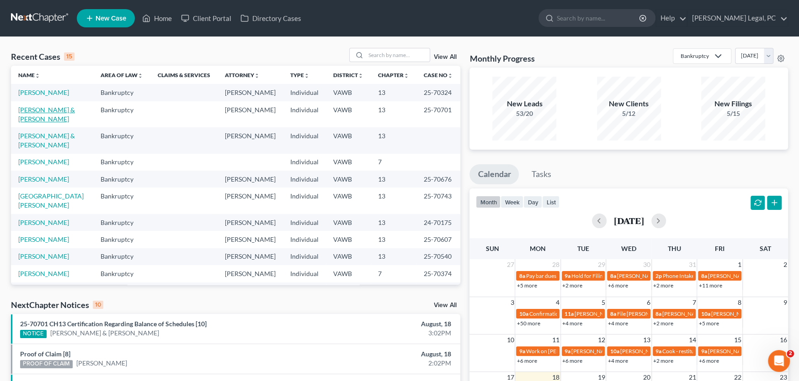
click at [53, 109] on link "[PERSON_NAME] & [PERSON_NAME]" at bounding box center [46, 114] width 57 height 17
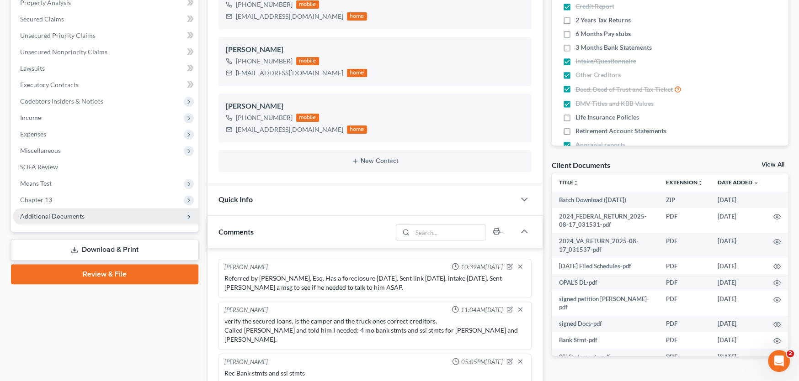
scroll to position [3, 0]
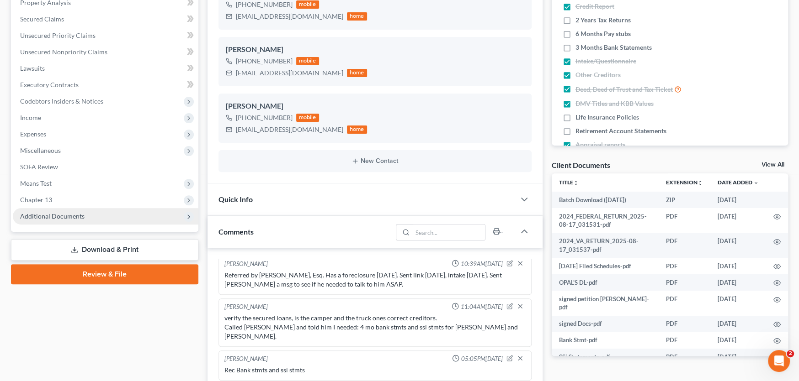
click at [75, 216] on span "Additional Documents" at bounding box center [52, 216] width 64 height 8
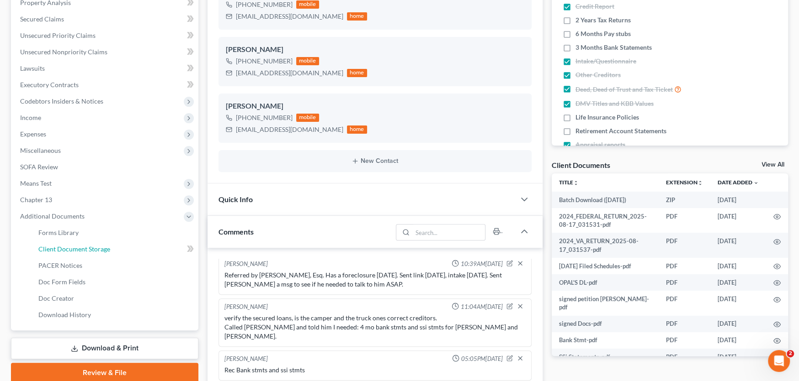
click at [100, 249] on span "Client Document Storage" at bounding box center [74, 249] width 72 height 8
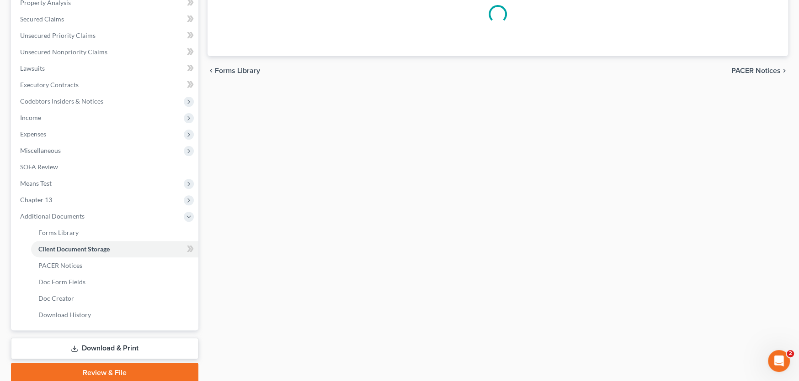
scroll to position [63, 0]
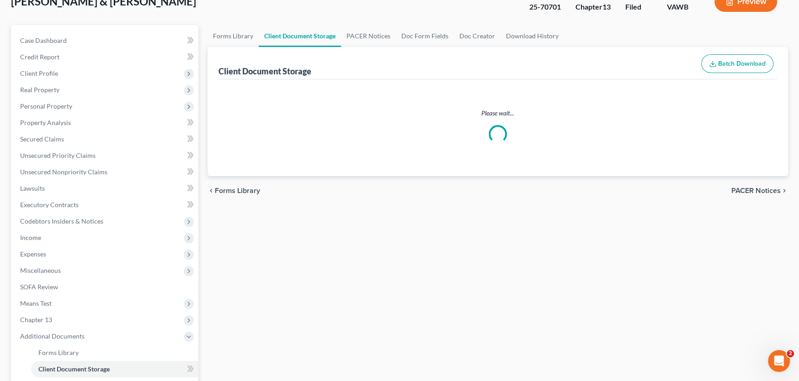
select select "0"
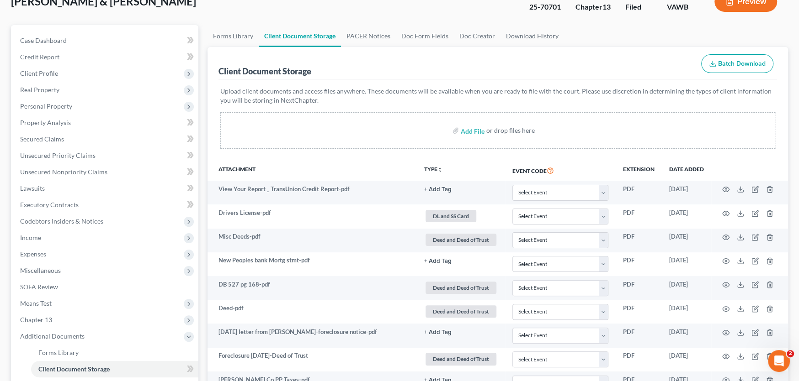
scroll to position [0, 0]
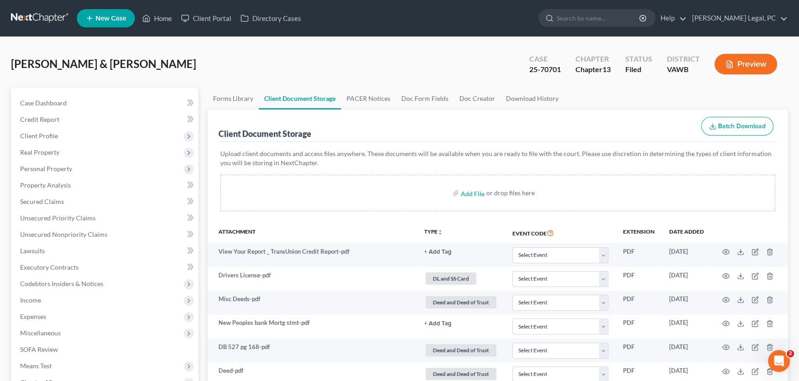
select select "0"
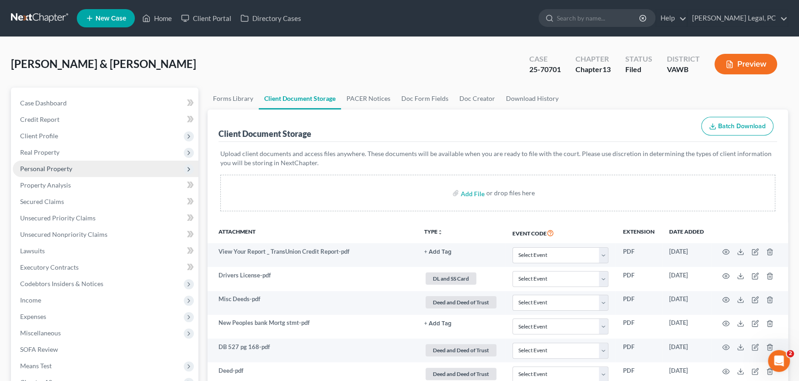
select select "0"
click at [45, 16] on link at bounding box center [40, 18] width 58 height 16
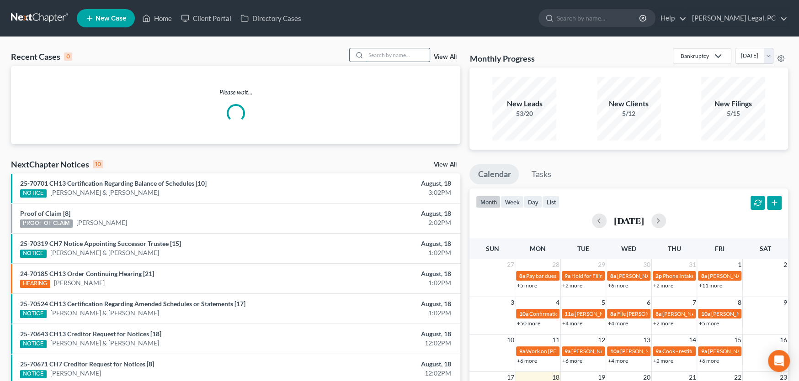
click at [384, 59] on input "search" at bounding box center [397, 54] width 64 height 13
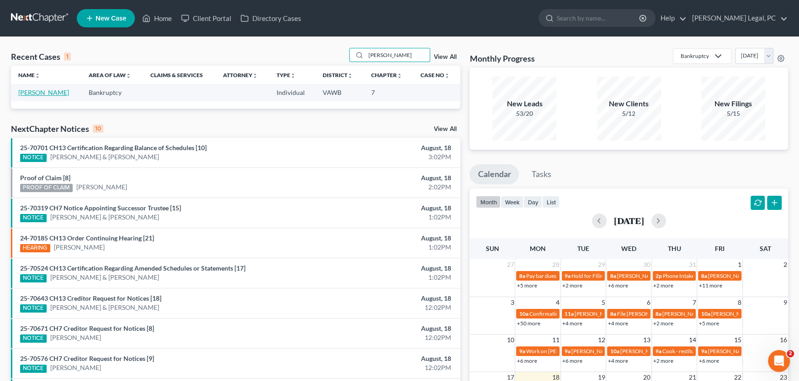
type input "[PERSON_NAME]"
click at [55, 94] on link "[PERSON_NAME]" at bounding box center [43, 93] width 51 height 8
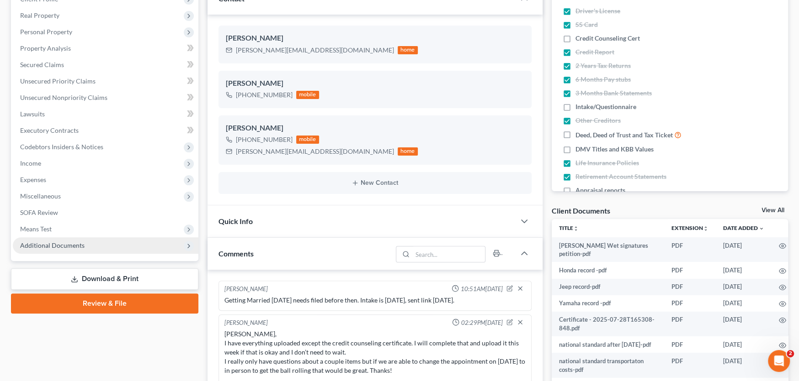
scroll to position [923, 0]
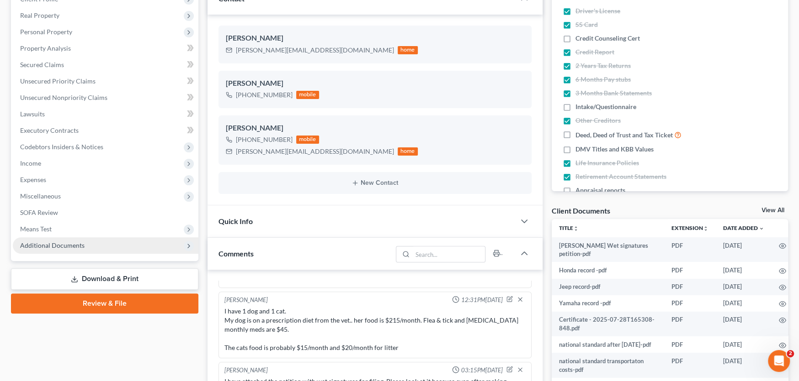
click at [66, 242] on span "Additional Documents" at bounding box center [52, 246] width 64 height 8
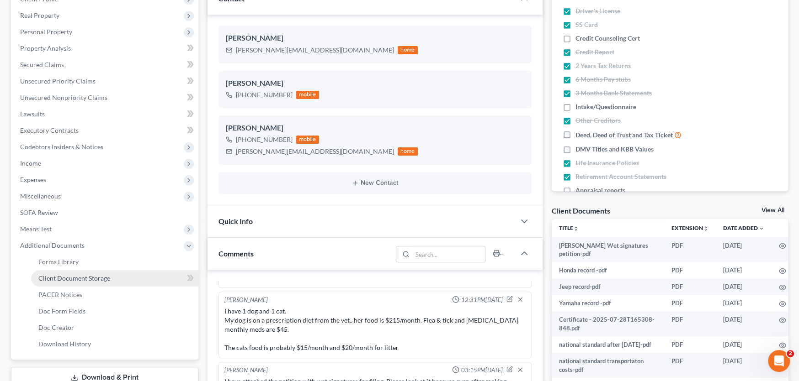
click at [64, 275] on span "Client Document Storage" at bounding box center [74, 279] width 72 height 8
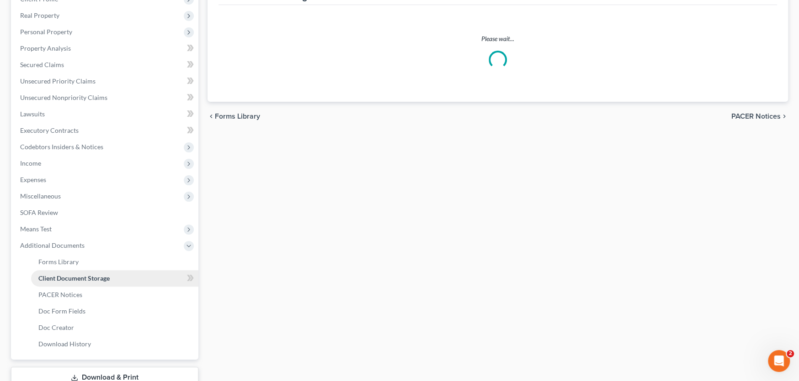
scroll to position [35, 0]
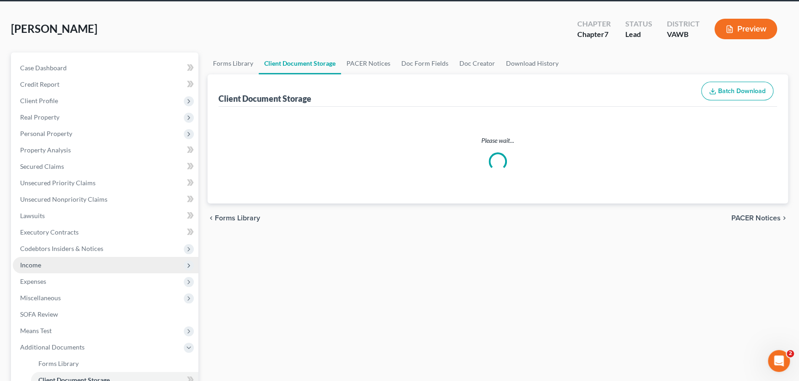
select select "0"
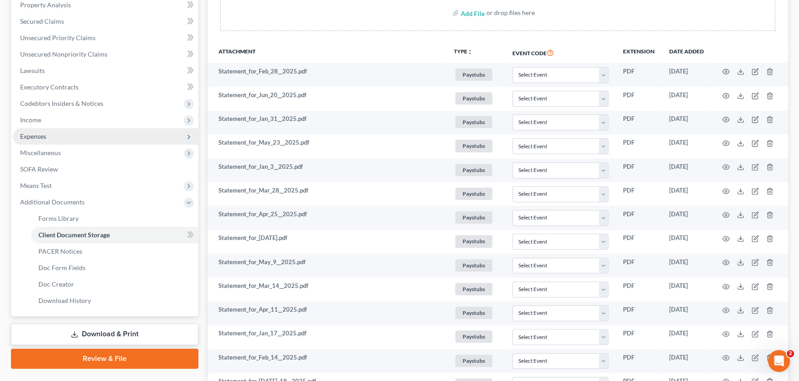
scroll to position [183, 0]
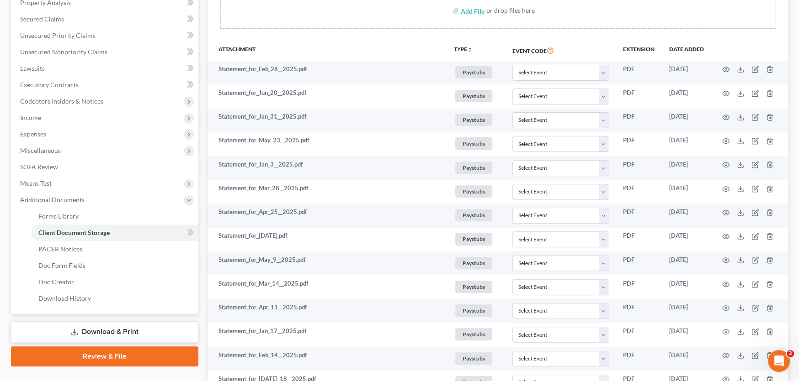
click at [97, 335] on link "Download & Print" at bounding box center [104, 332] width 187 height 21
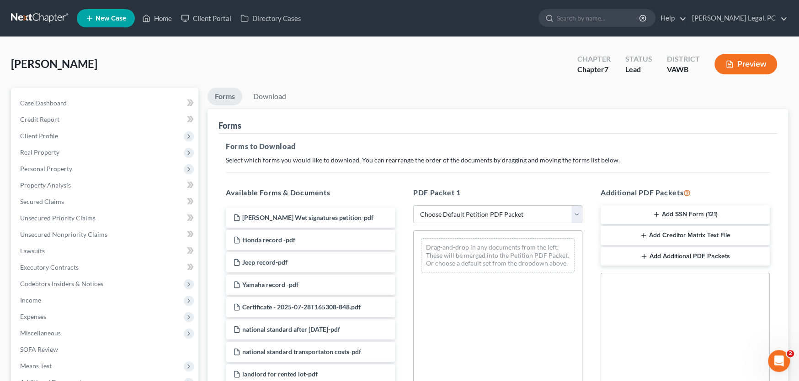
click at [669, 214] on button "Add SSN Form (121)" at bounding box center [684, 215] width 169 height 19
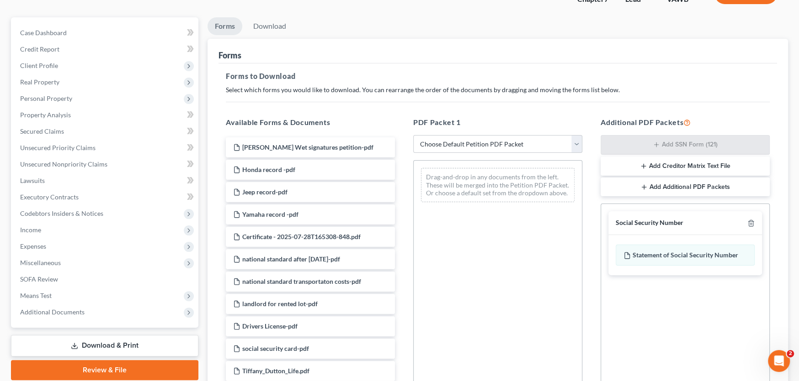
scroll to position [182, 0]
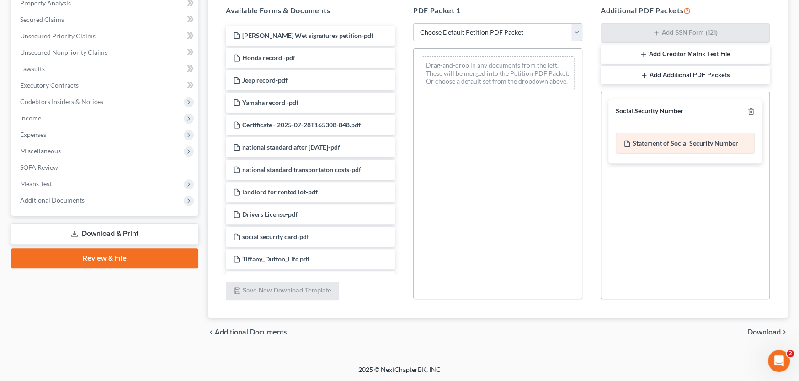
click at [666, 136] on div "Statement of Social Security Number" at bounding box center [684, 143] width 139 height 21
click at [761, 333] on span "Download" at bounding box center [763, 332] width 33 height 7
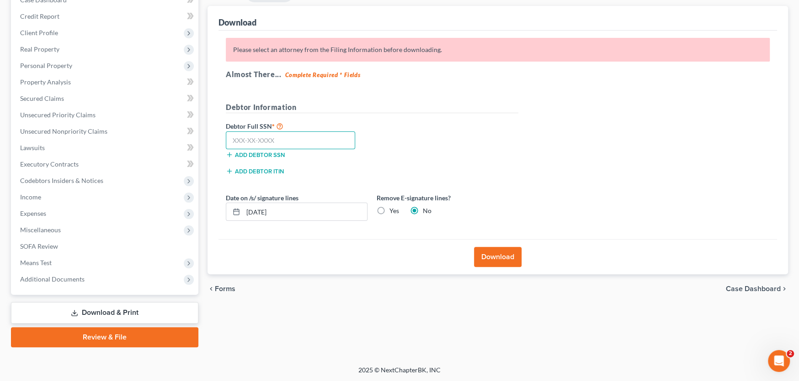
click at [293, 143] on input "text" at bounding box center [290, 141] width 129 height 18
type input "224-69-1049"
click at [299, 212] on input "[DATE]" at bounding box center [305, 211] width 124 height 17
click at [313, 151] on div "Add debtor SSN" at bounding box center [296, 153] width 151 height 9
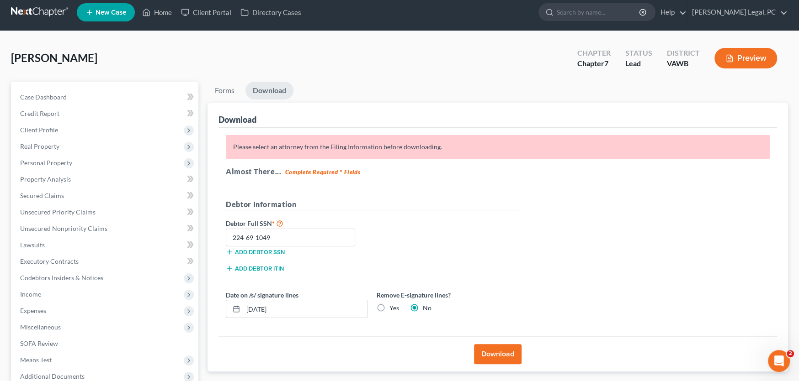
scroll to position [0, 0]
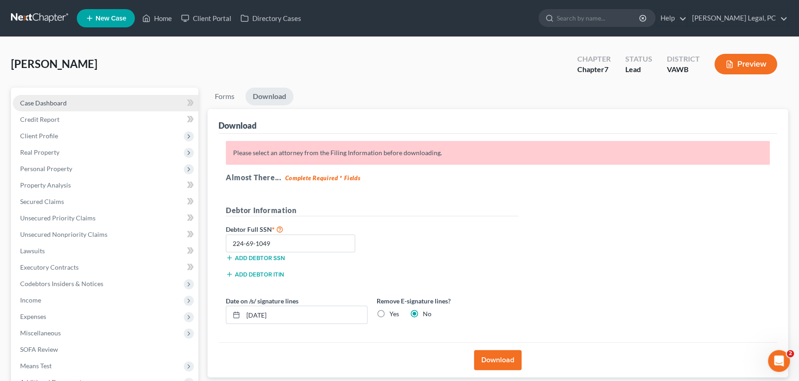
click at [36, 104] on span "Case Dashboard" at bounding box center [43, 103] width 47 height 8
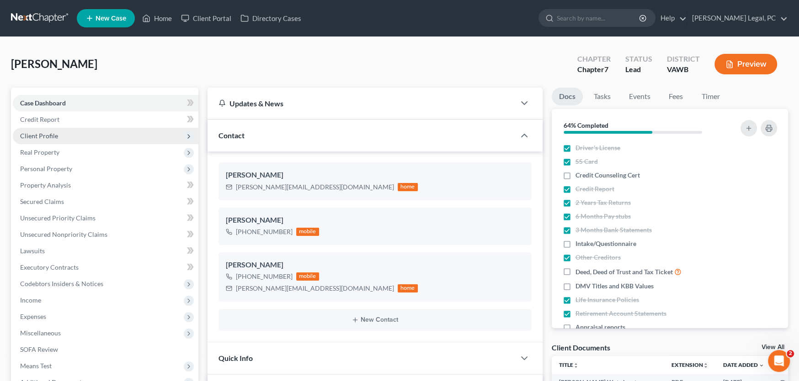
scroll to position [923, 0]
click at [43, 130] on span "Client Profile" at bounding box center [105, 136] width 185 height 16
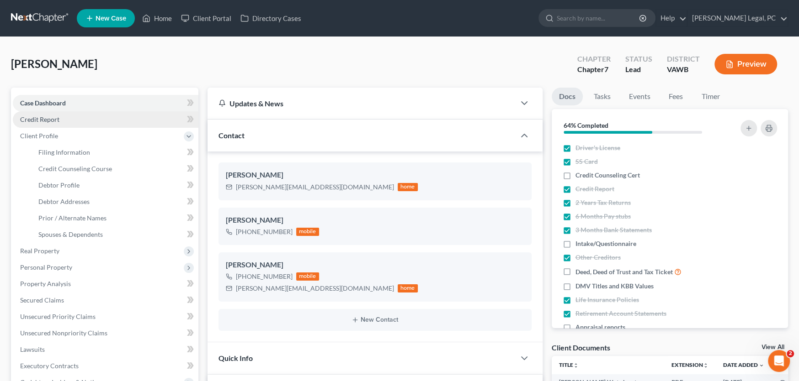
click at [45, 121] on span "Credit Report" at bounding box center [39, 120] width 39 height 8
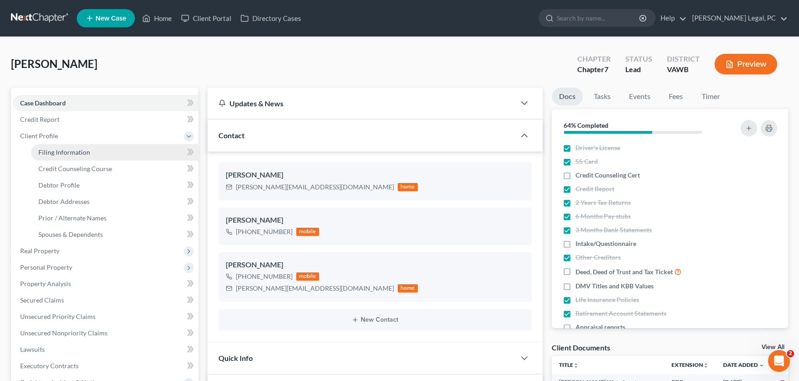
click at [47, 153] on span "Filing Information" at bounding box center [64, 152] width 52 height 8
select select "1"
select select "0"
select select "48"
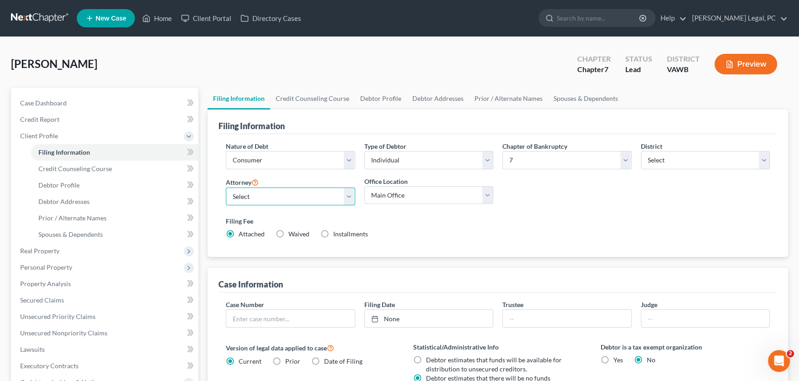
click at [266, 193] on select "Select Shane Hiatt - VAWB Scot Farthing - VAWB" at bounding box center [290, 197] width 129 height 18
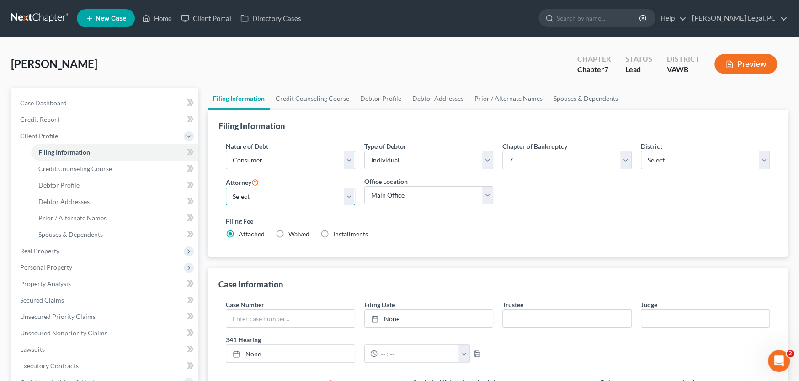
select select "0"
click at [226, 188] on select "Select Shane Hiatt - VAWB Scot Farthing - VAWB" at bounding box center [290, 197] width 129 height 18
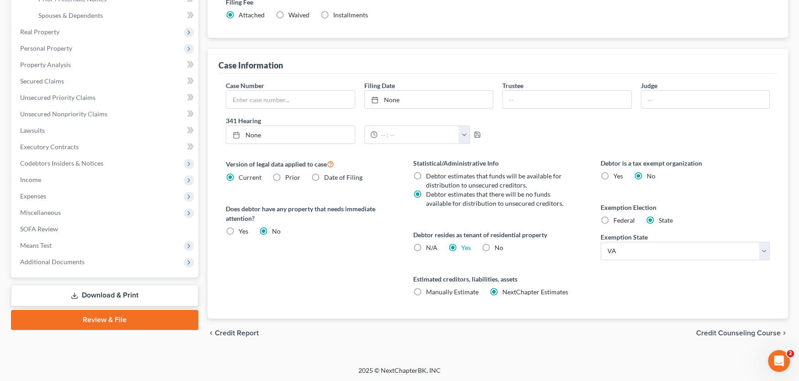
click at [70, 289] on link "Download & Print" at bounding box center [104, 295] width 187 height 21
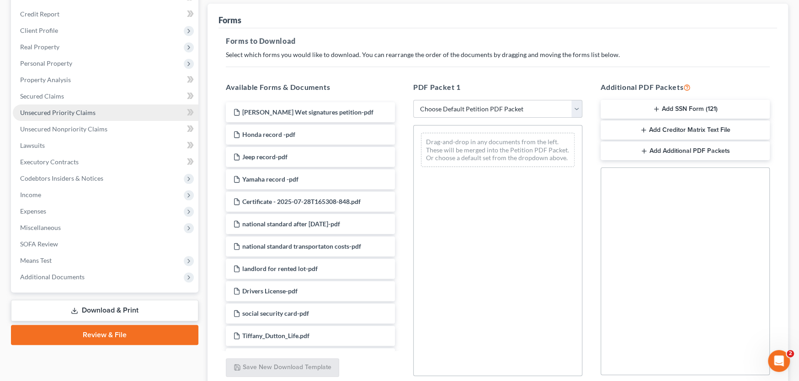
scroll to position [182, 0]
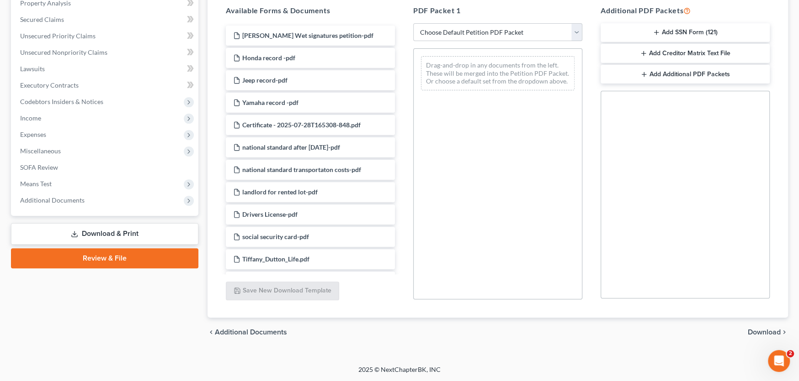
click at [94, 254] on link "Review & File" at bounding box center [104, 259] width 187 height 20
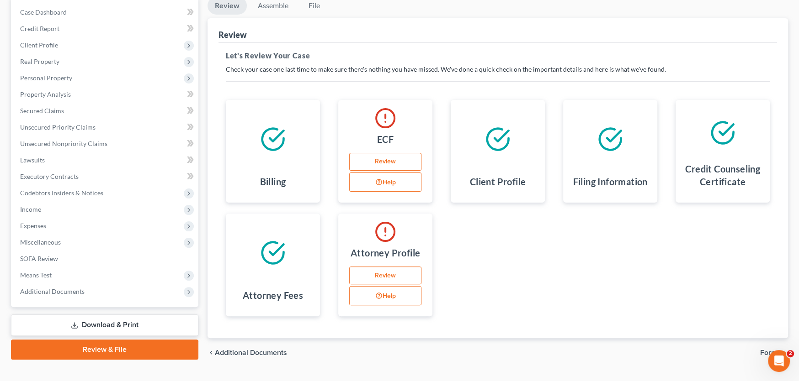
scroll to position [91, 0]
click at [381, 164] on link "Review" at bounding box center [385, 162] width 72 height 18
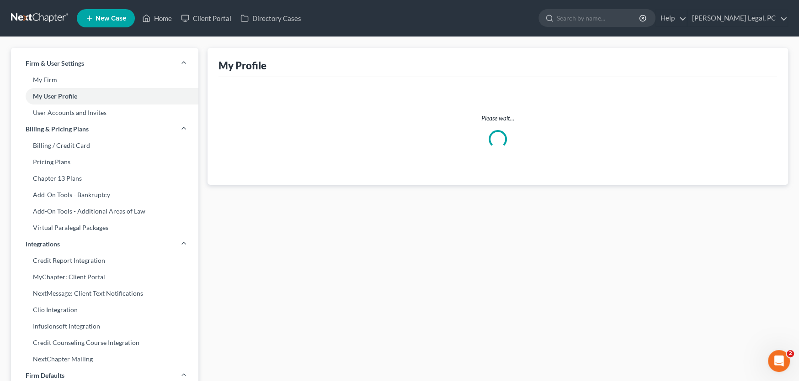
select select "48"
select select "assistant"
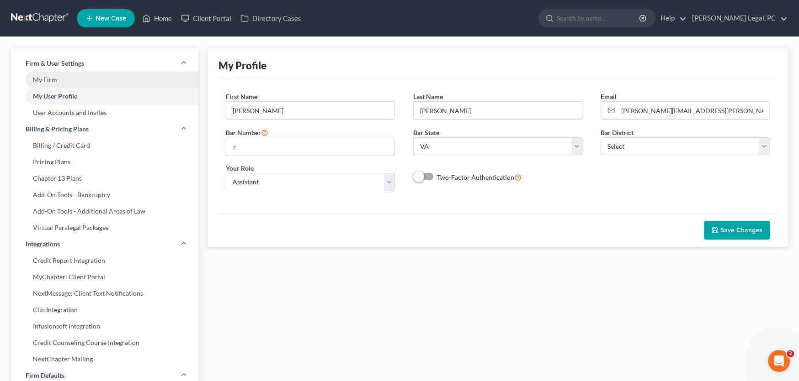
click at [52, 81] on link "My Firm" at bounding box center [104, 80] width 187 height 16
select select "84"
select select "24"
select select "48"
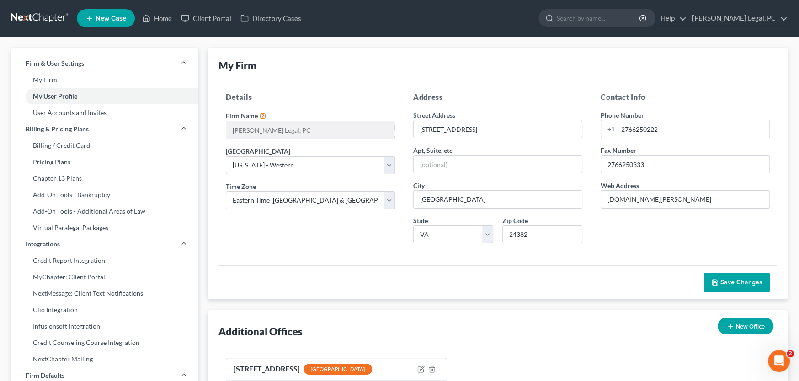
click at [37, 14] on link at bounding box center [40, 18] width 58 height 16
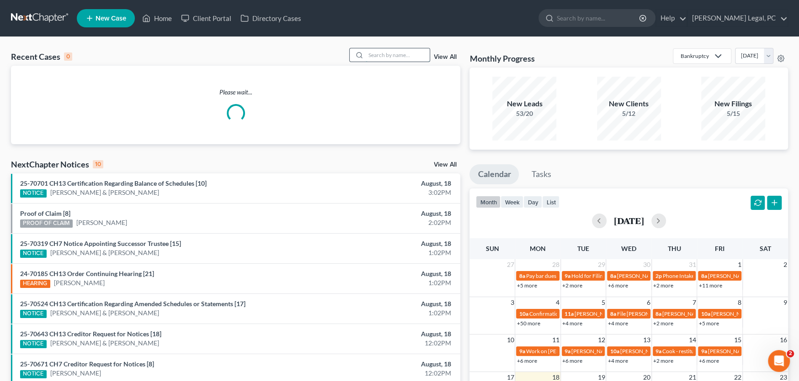
click at [378, 51] on input "search" at bounding box center [397, 54] width 64 height 13
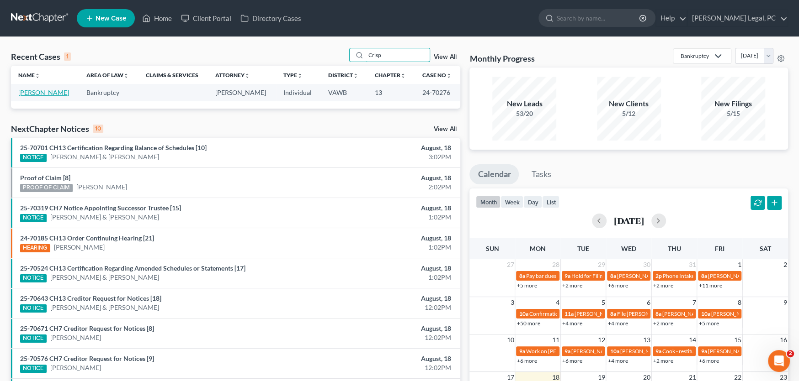
type input "Crisp"
click at [56, 93] on link "[PERSON_NAME]" at bounding box center [43, 93] width 51 height 8
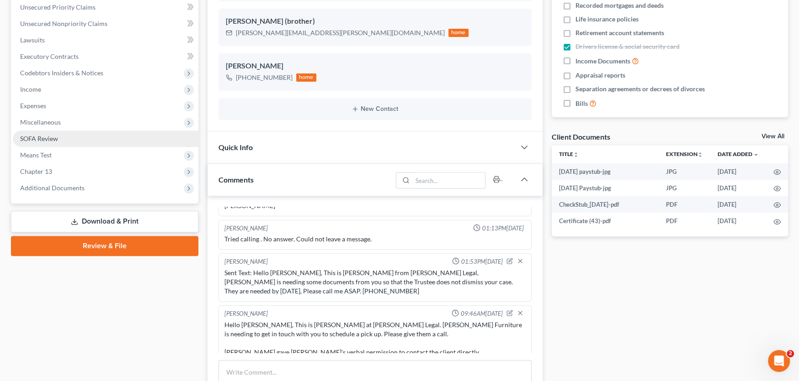
scroll to position [274, 0]
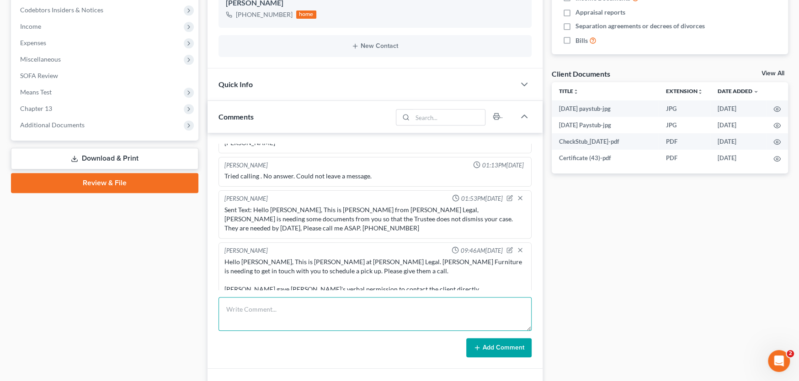
click at [252, 310] on textarea at bounding box center [374, 314] width 313 height 34
paste textarea "Hello [PERSON_NAME], This is [PERSON_NAME] at [PERSON_NAME] Legal. [PERSON_NAME…"
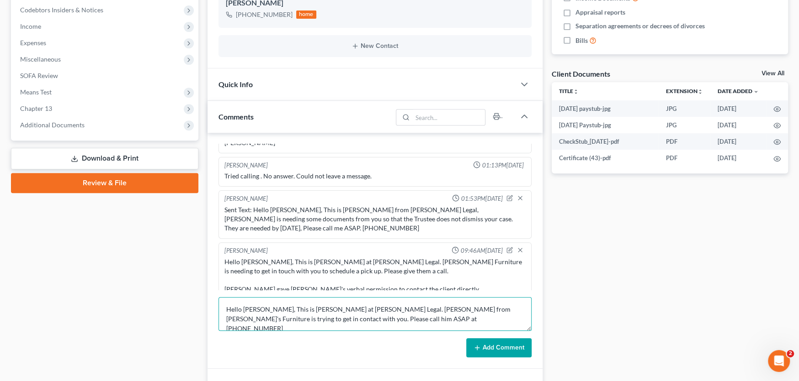
type textarea "Hello [PERSON_NAME], This is [PERSON_NAME] at [PERSON_NAME] Legal. [PERSON_NAME…"
click at [498, 346] on button "Add Comment" at bounding box center [498, 348] width 65 height 19
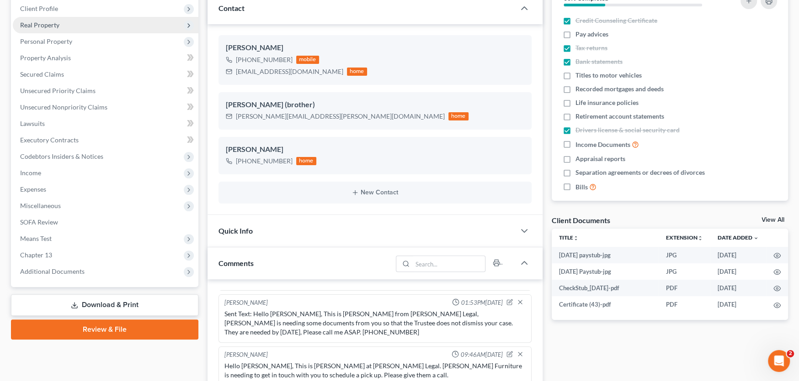
scroll to position [0, 0]
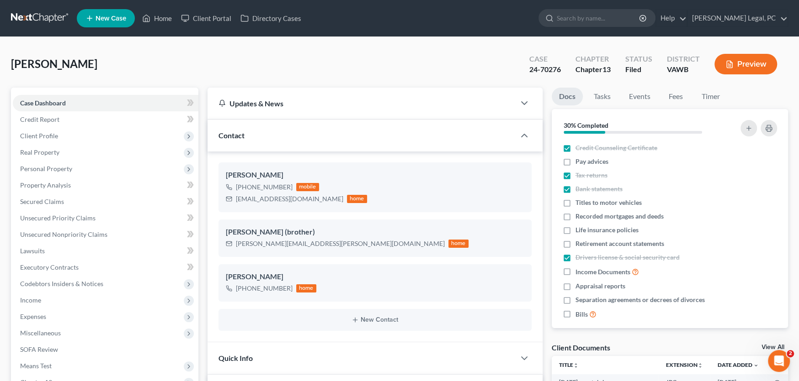
click at [20, 13] on link at bounding box center [40, 18] width 58 height 16
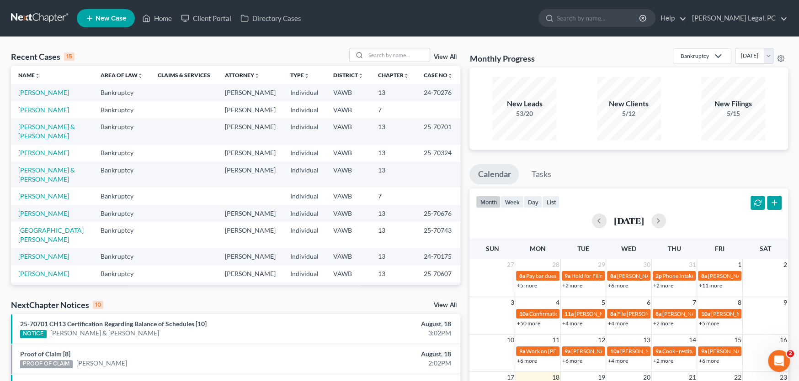
click at [37, 111] on link "[PERSON_NAME]" at bounding box center [43, 110] width 51 height 8
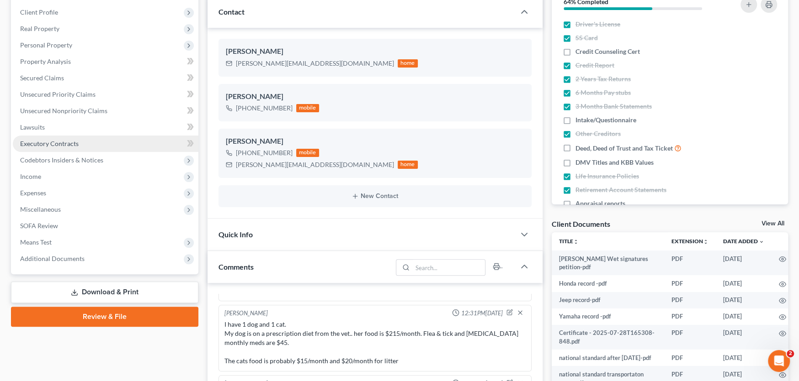
scroll to position [274, 0]
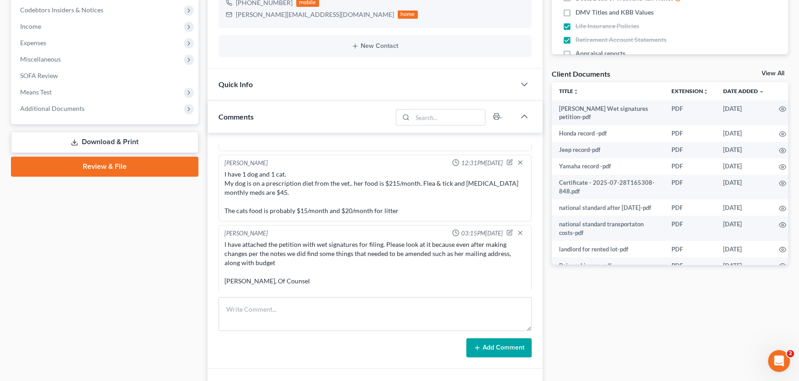
click at [64, 138] on link "Download & Print" at bounding box center [104, 142] width 187 height 21
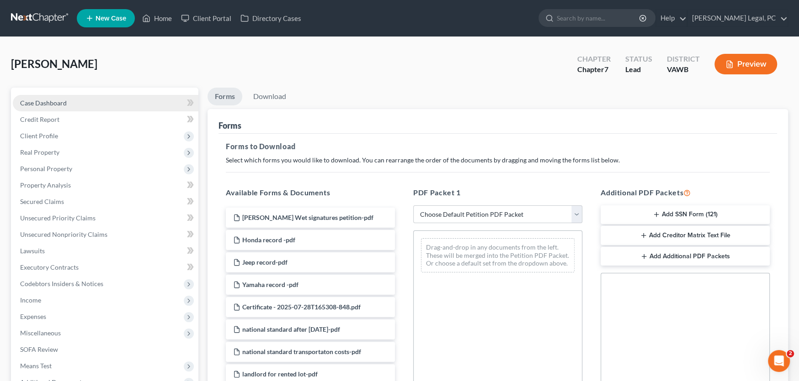
click at [40, 102] on span "Case Dashboard" at bounding box center [43, 103] width 47 height 8
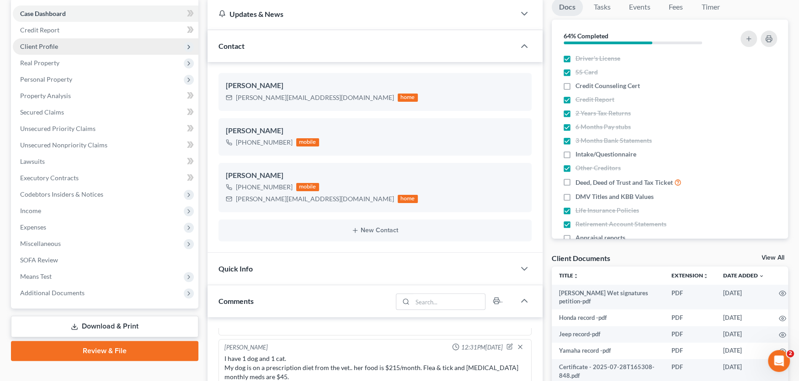
scroll to position [228, 0]
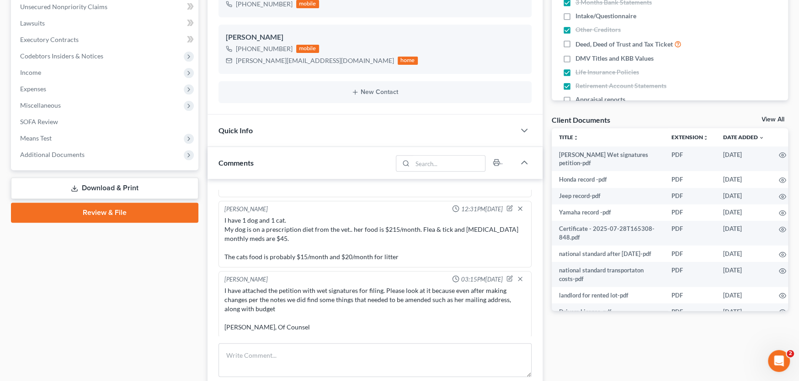
click at [96, 215] on link "Review & File" at bounding box center [104, 213] width 187 height 20
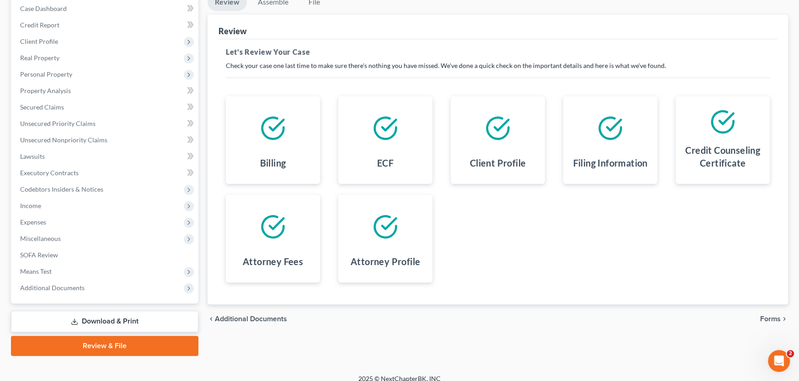
scroll to position [103, 0]
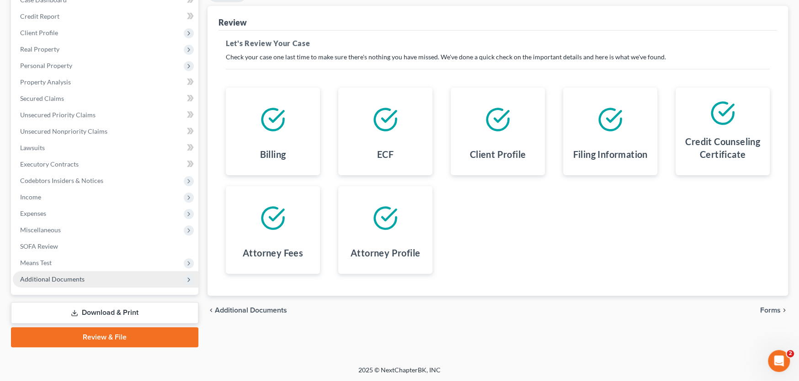
click at [72, 275] on span "Additional Documents" at bounding box center [52, 279] width 64 height 8
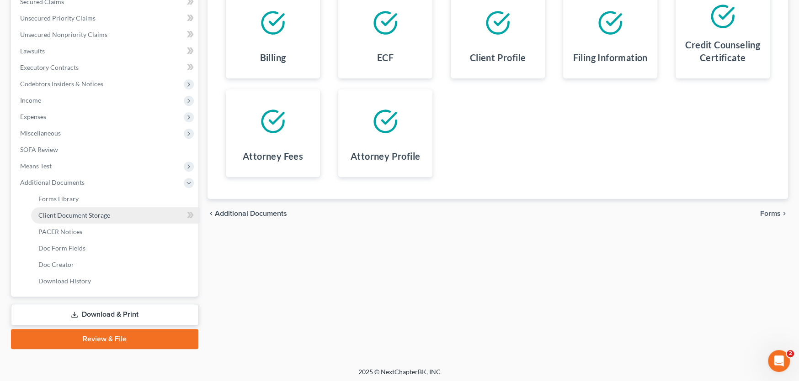
scroll to position [202, 0]
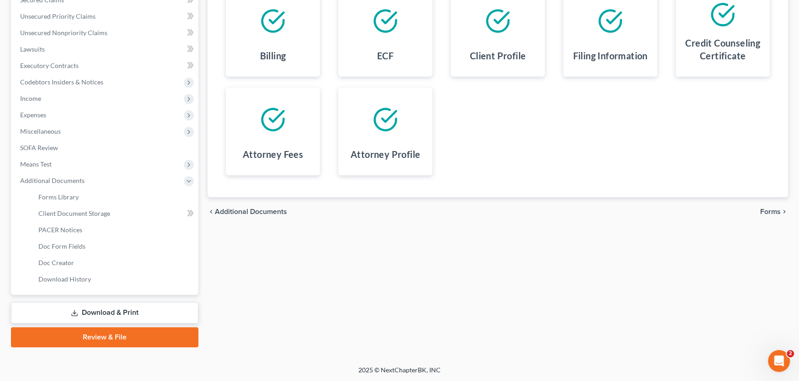
click at [137, 312] on link "Download & Print" at bounding box center [104, 312] width 187 height 21
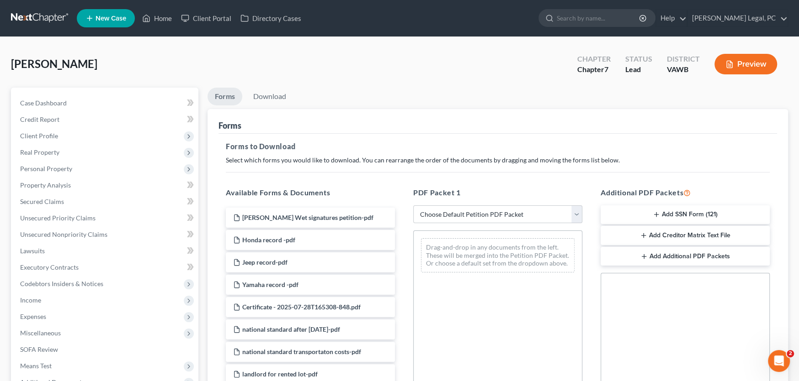
click at [682, 213] on button "Add SSN Form (121)" at bounding box center [684, 215] width 169 height 19
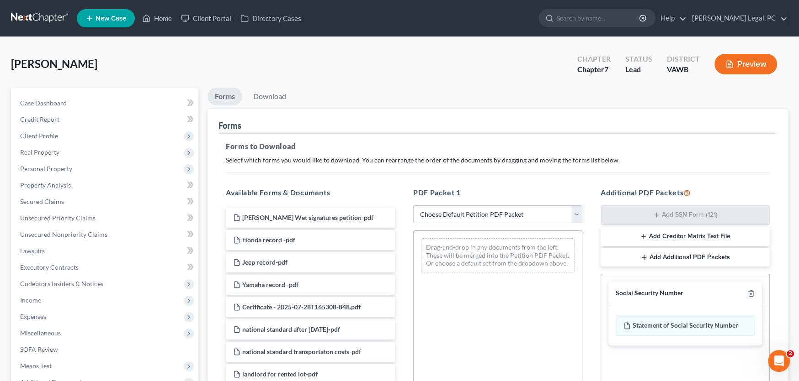
scroll to position [182, 0]
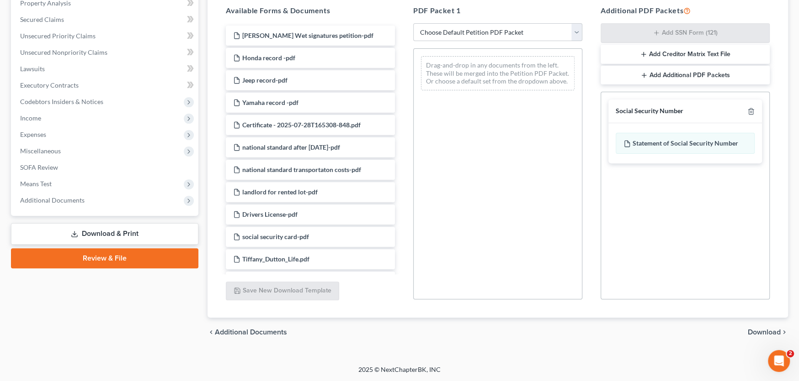
click at [763, 337] on div "chevron_left Additional Documents Download chevron_right" at bounding box center [497, 332] width 580 height 29
click at [763, 334] on span "Download" at bounding box center [763, 332] width 33 height 7
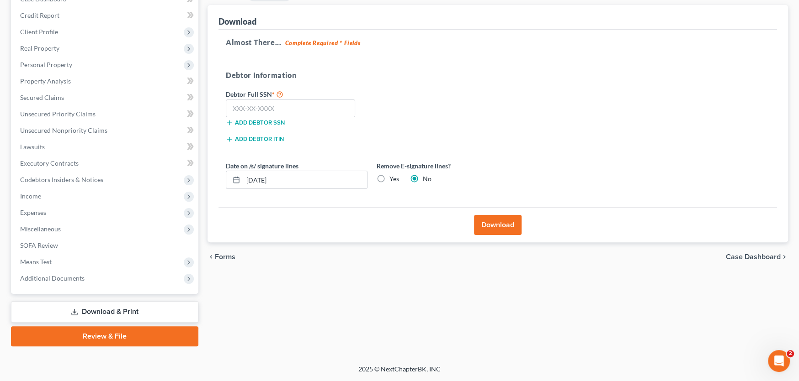
scroll to position [103, 0]
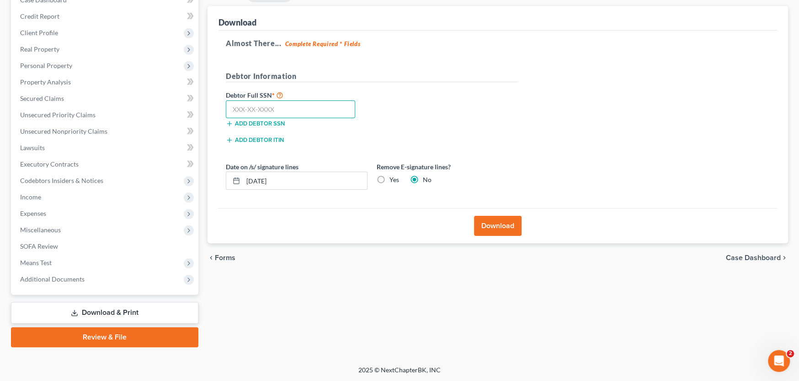
click at [234, 111] on input "text" at bounding box center [290, 109] width 129 height 18
type input "224-69-1049"
click at [288, 182] on input "[DATE]" at bounding box center [305, 180] width 124 height 17
click at [504, 235] on div "Download" at bounding box center [497, 225] width 558 height 35
click at [492, 227] on button "Download" at bounding box center [498, 226] width 48 height 20
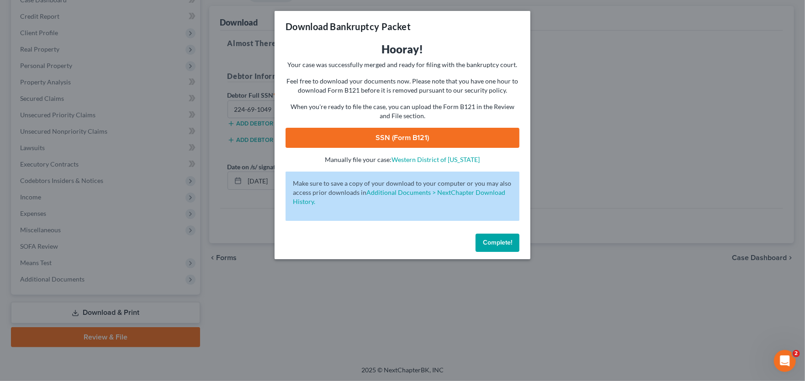
click at [508, 239] on span "Complete!" at bounding box center [497, 243] width 29 height 8
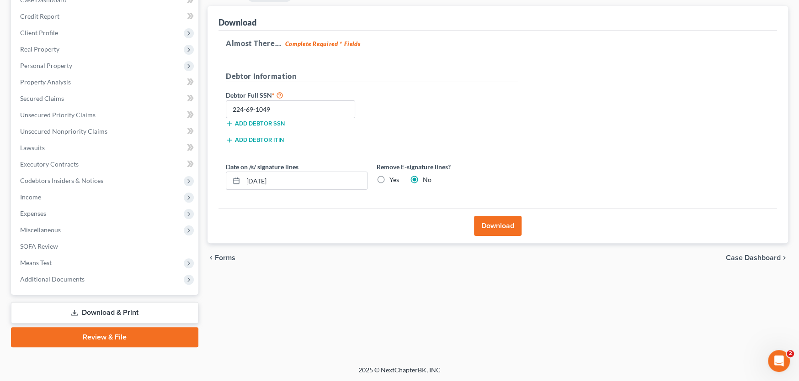
click at [489, 224] on button "Download" at bounding box center [498, 226] width 48 height 20
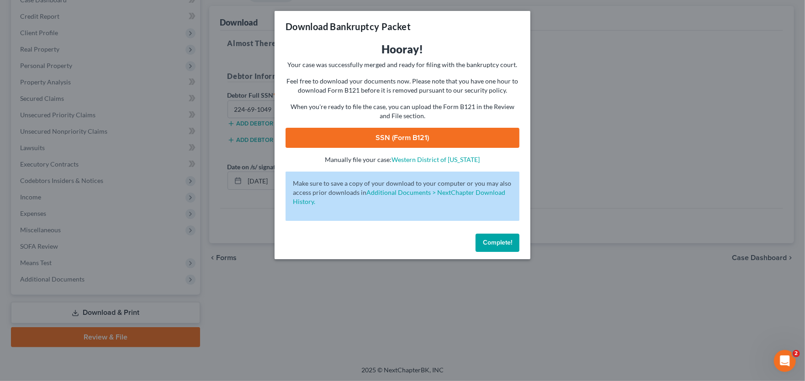
click at [391, 138] on link "SSN (Form B121)" at bounding box center [403, 138] width 234 height 20
click at [496, 244] on span "Complete!" at bounding box center [497, 243] width 29 height 8
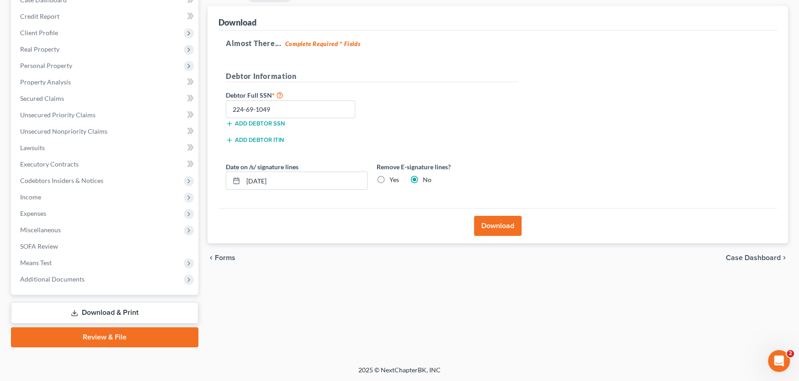
drag, startPoint x: 118, startPoint y: 339, endPoint x: 254, endPoint y: 338, distance: 136.1
click at [118, 339] on link "Review & File" at bounding box center [104, 338] width 187 height 20
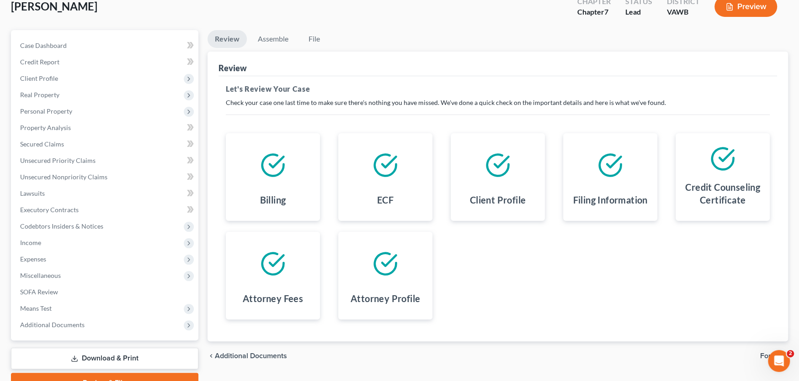
scroll to position [103, 0]
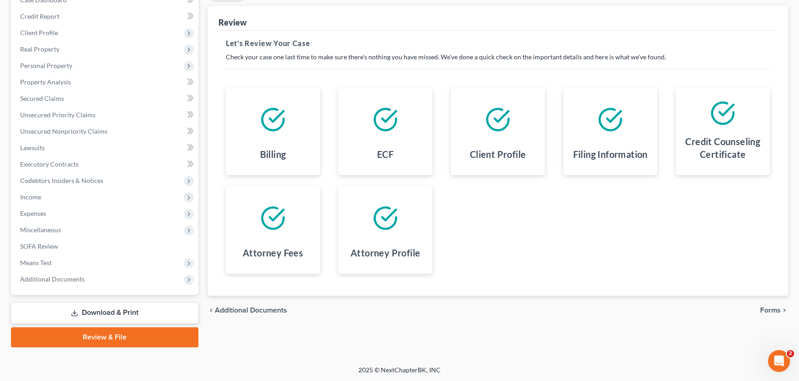
click at [771, 312] on span "Forms" at bounding box center [770, 310] width 21 height 7
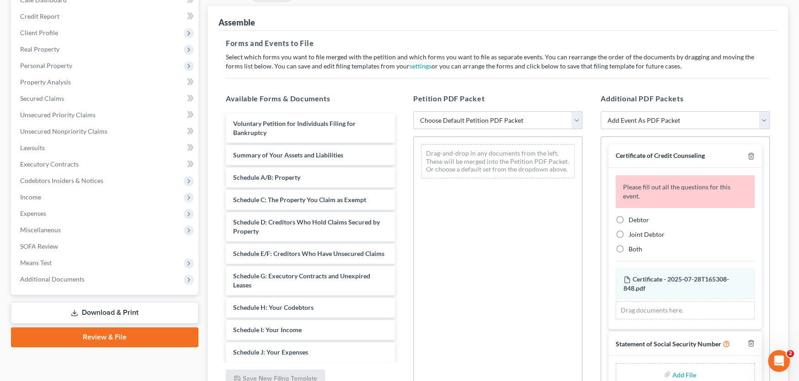
click at [487, 116] on select "Choose Default Petition PDF Packet Complete Bankruptcy Petition (all forms and …" at bounding box center [497, 120] width 169 height 18
select select "0"
click at [413, 111] on select "Choose Default Petition PDF Packet Complete Bankruptcy Petition (all forms and …" at bounding box center [497, 120] width 169 height 18
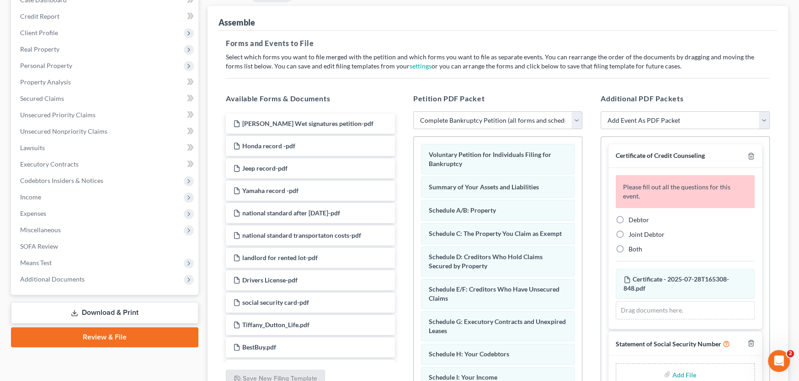
click at [641, 219] on span "Debtor" at bounding box center [638, 220] width 21 height 8
click at [638, 219] on input "Debtor" at bounding box center [635, 219] width 6 height 6
radio input "true"
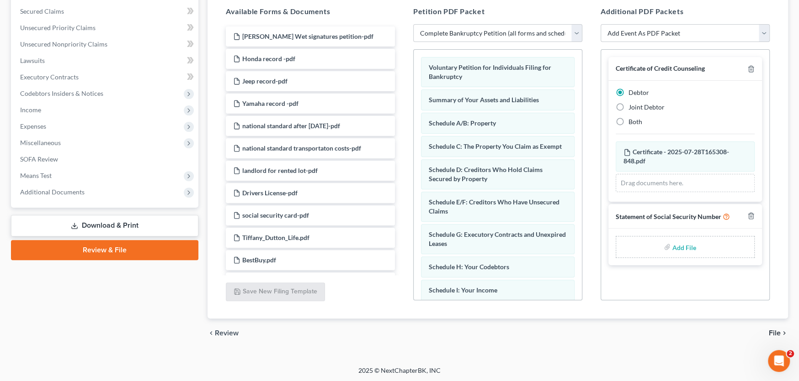
scroll to position [191, 0]
click at [705, 251] on div "Add File" at bounding box center [684, 247] width 139 height 22
click at [676, 249] on input "file" at bounding box center [683, 246] width 22 height 16
type input "C:\fakepath\Stmt of SSN Form B121 Dutton.pdf"
click at [773, 333] on span "File" at bounding box center [774, 332] width 12 height 7
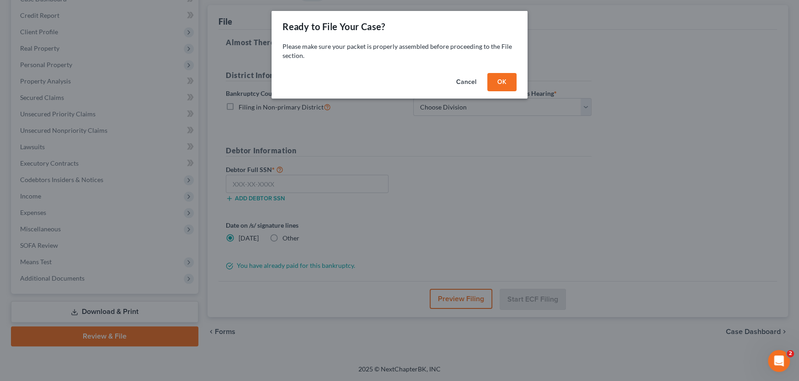
scroll to position [103, 0]
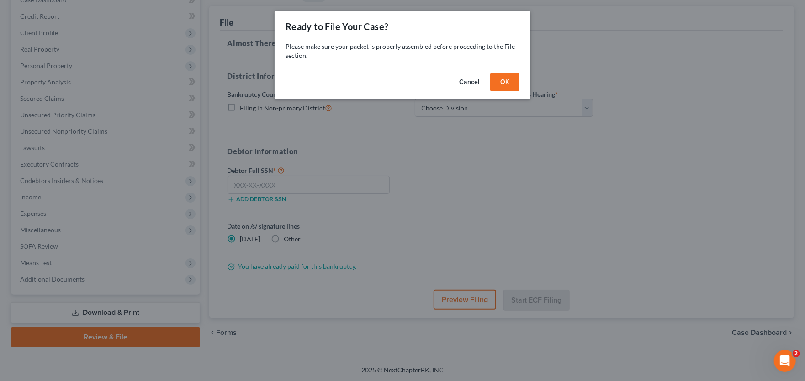
click at [501, 82] on button "OK" at bounding box center [504, 82] width 29 height 18
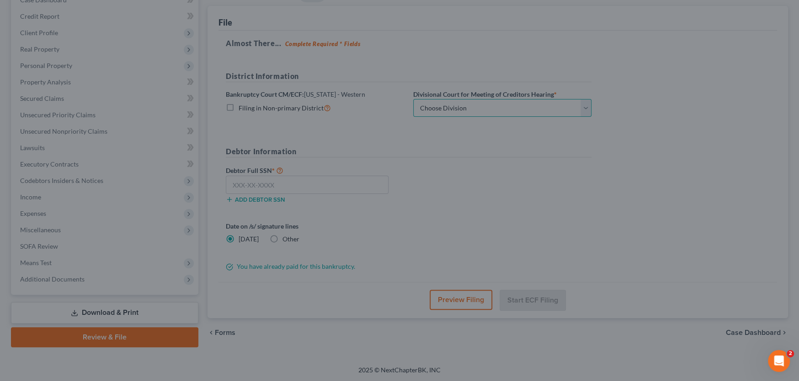
click at [471, 104] on select "Choose Division Roanoke Lynchburg Harrisonburg Lynchburg/ Roanoke Norfolk" at bounding box center [502, 108] width 178 height 18
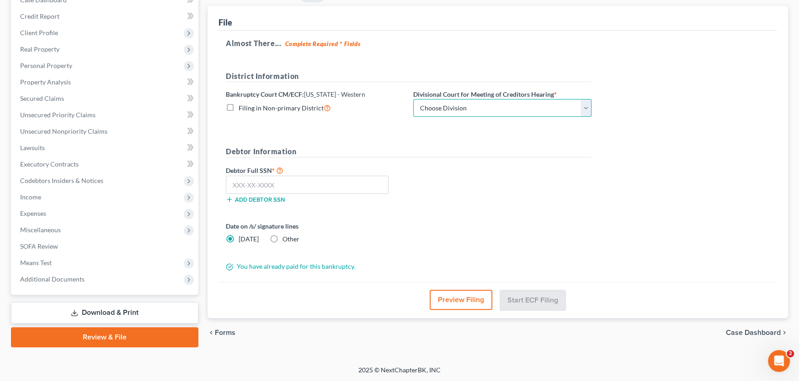
select select "0"
click at [413, 99] on select "Choose Division Roanoke Lynchburg Harrisonburg Lynchburg/ Roanoke Norfolk" at bounding box center [502, 108] width 178 height 18
click at [326, 178] on input "text" at bounding box center [307, 185] width 163 height 18
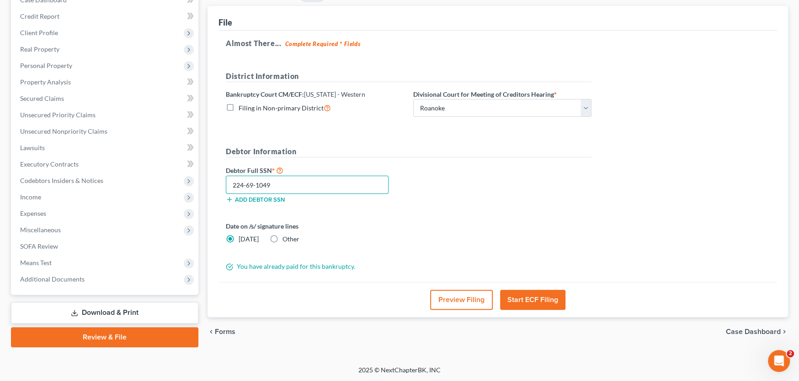
type input "224-69-1049"
click at [537, 296] on button "Start ECF Filing" at bounding box center [532, 300] width 65 height 20
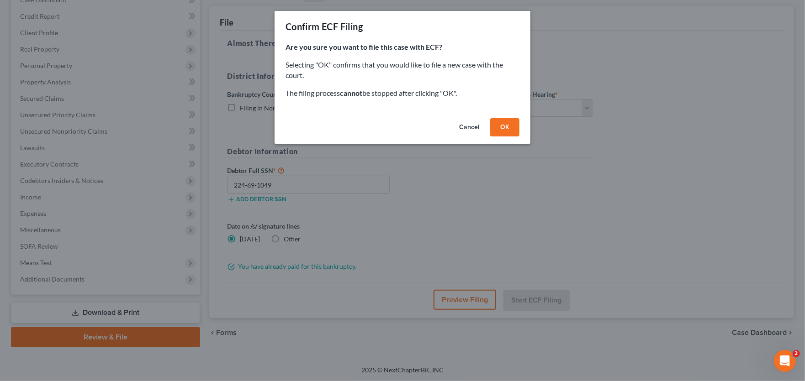
click at [509, 123] on button "OK" at bounding box center [504, 127] width 29 height 18
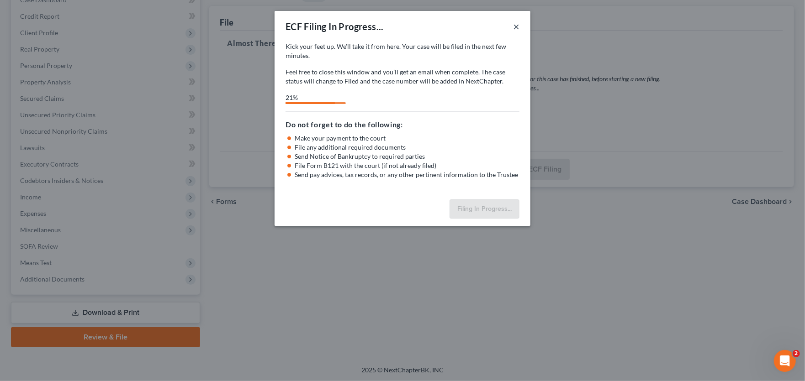
click at [515, 26] on button "×" at bounding box center [516, 26] width 6 height 11
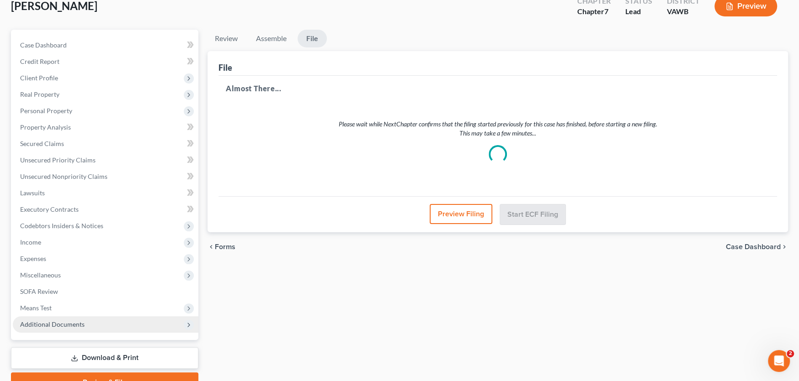
scroll to position [0, 0]
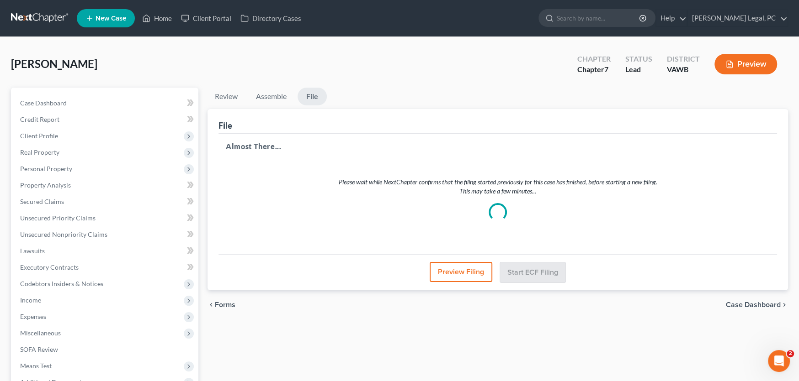
click at [36, 17] on link at bounding box center [40, 18] width 58 height 16
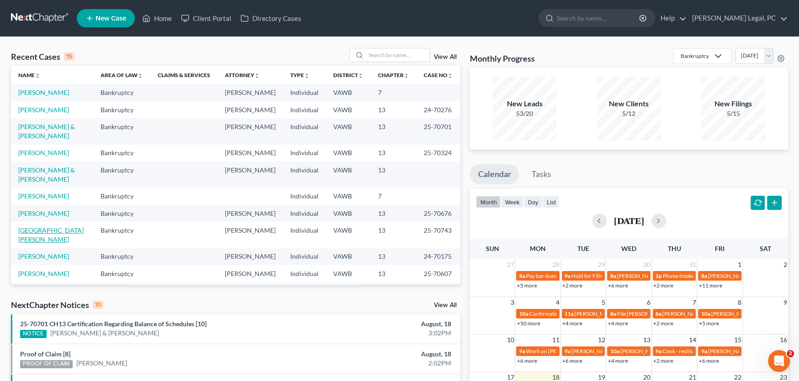
click at [47, 227] on link "[GEOGRAPHIC_DATA][PERSON_NAME]" at bounding box center [50, 235] width 65 height 17
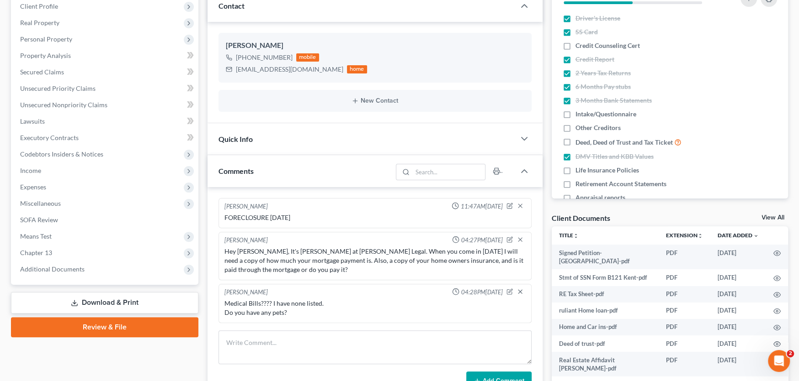
scroll to position [137, 0]
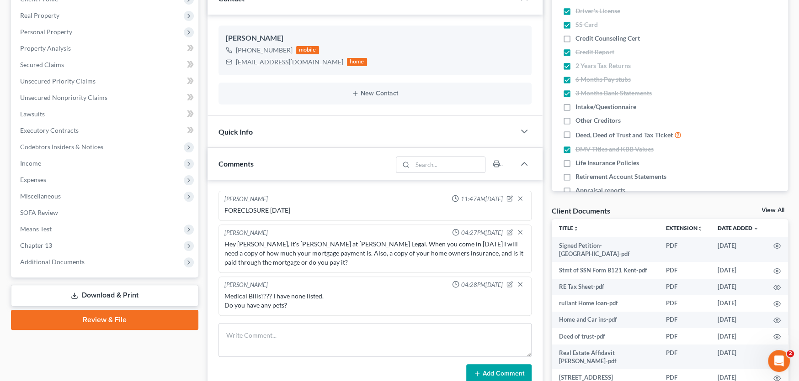
click at [97, 296] on link "Download & Print" at bounding box center [104, 295] width 187 height 21
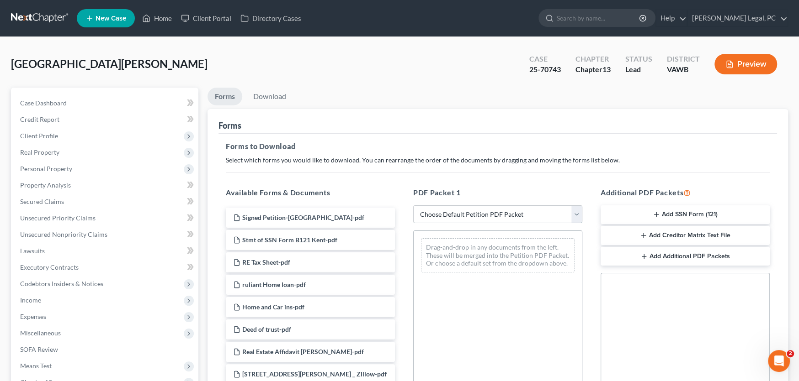
click at [522, 208] on select "Choose Default Petition PDF Packet Complete Bankruptcy Petition (all forms and …" at bounding box center [497, 215] width 169 height 18
select select "7"
click at [413, 206] on select "Choose Default Petition PDF Packet Complete Bankruptcy Petition (all forms and …" at bounding box center [497, 215] width 169 height 18
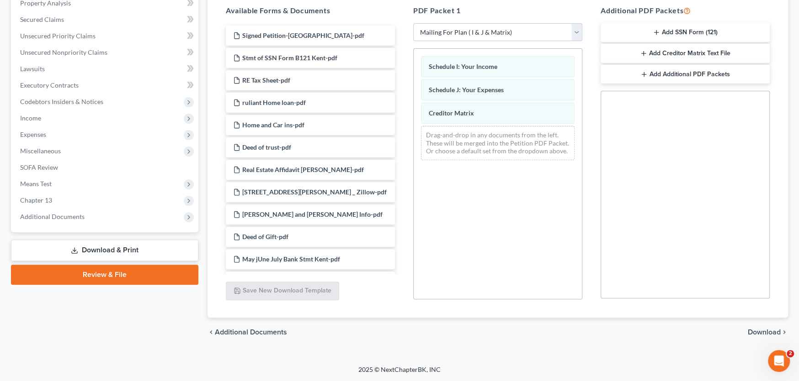
click at [764, 334] on span "Download" at bounding box center [763, 332] width 33 height 7
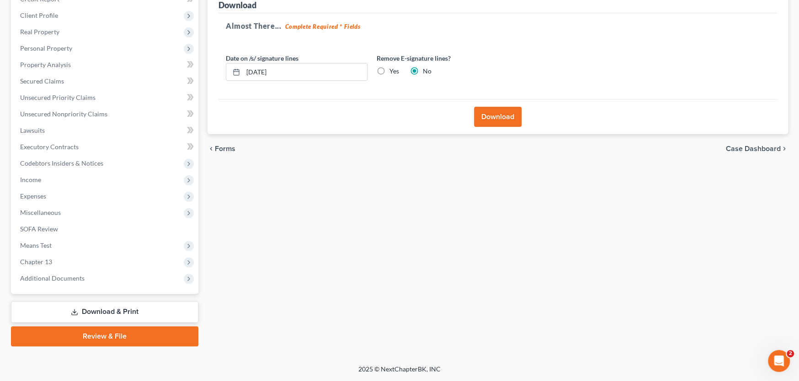
scroll to position [120, 0]
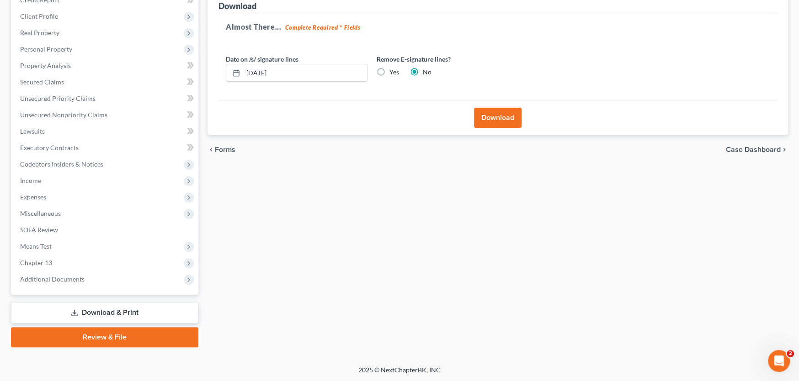
click at [496, 118] on button "Download" at bounding box center [498, 118] width 48 height 20
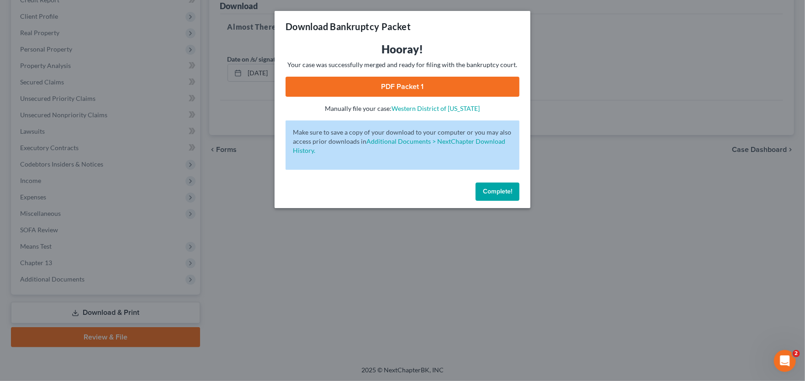
click at [425, 79] on link "PDF Packet 1" at bounding box center [403, 87] width 234 height 20
click at [495, 196] on button "Complete!" at bounding box center [498, 192] width 44 height 18
